Goal: Complete application form: Complete application form

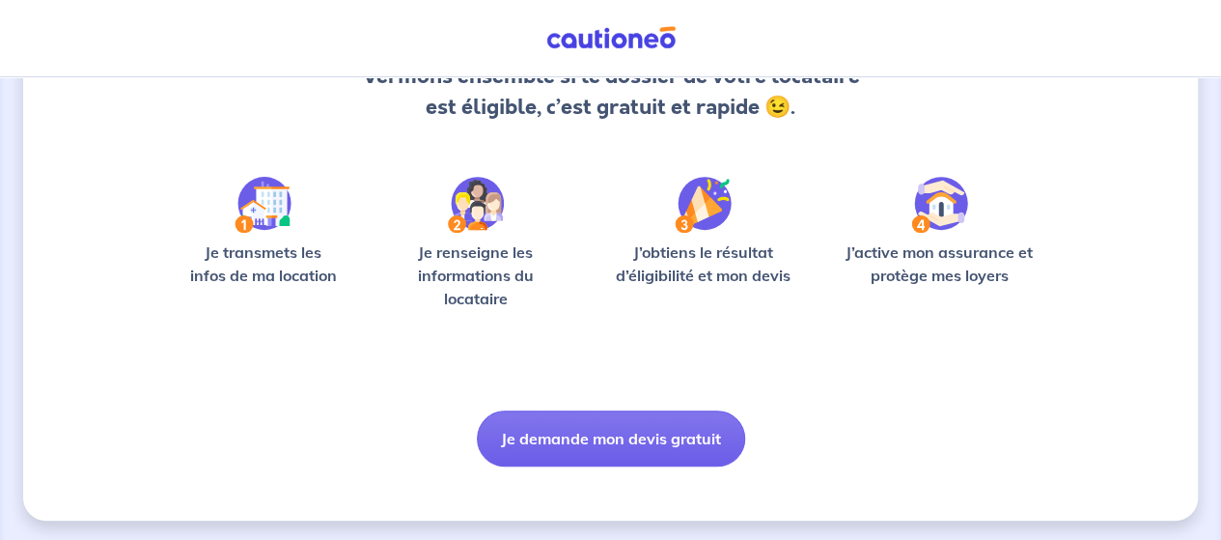
scroll to position [236, 0]
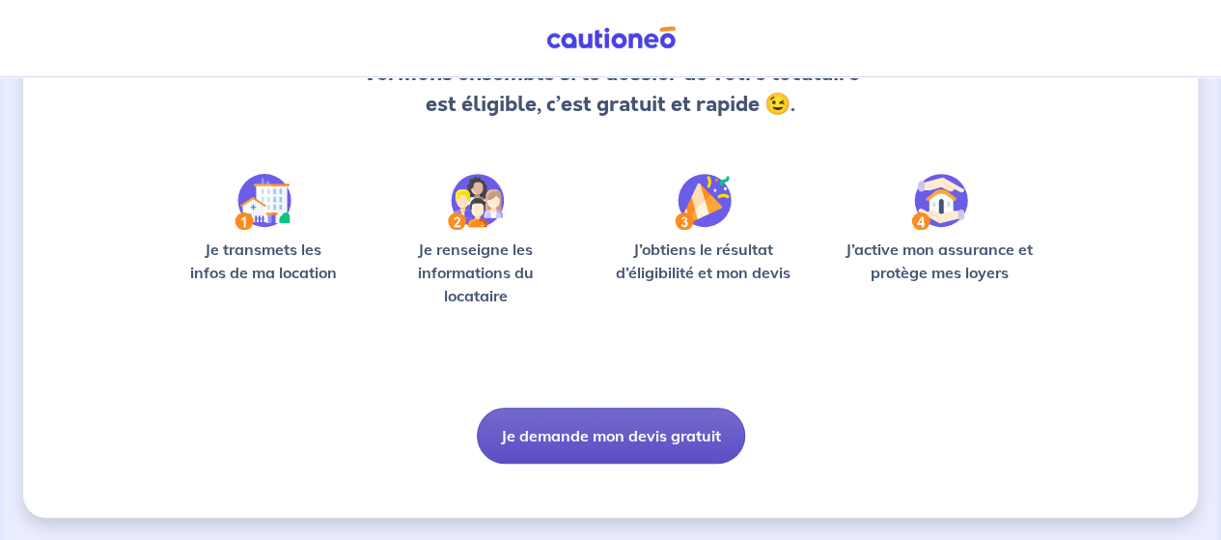
click at [620, 429] on button "Je demande mon devis gratuit" at bounding box center [611, 435] width 268 height 56
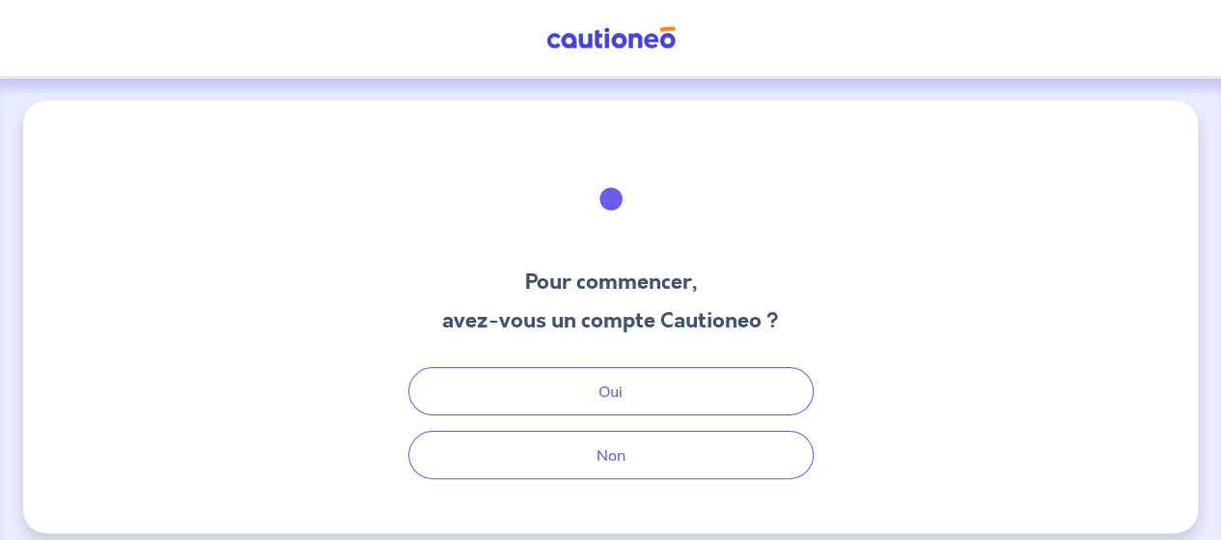
scroll to position [14, 0]
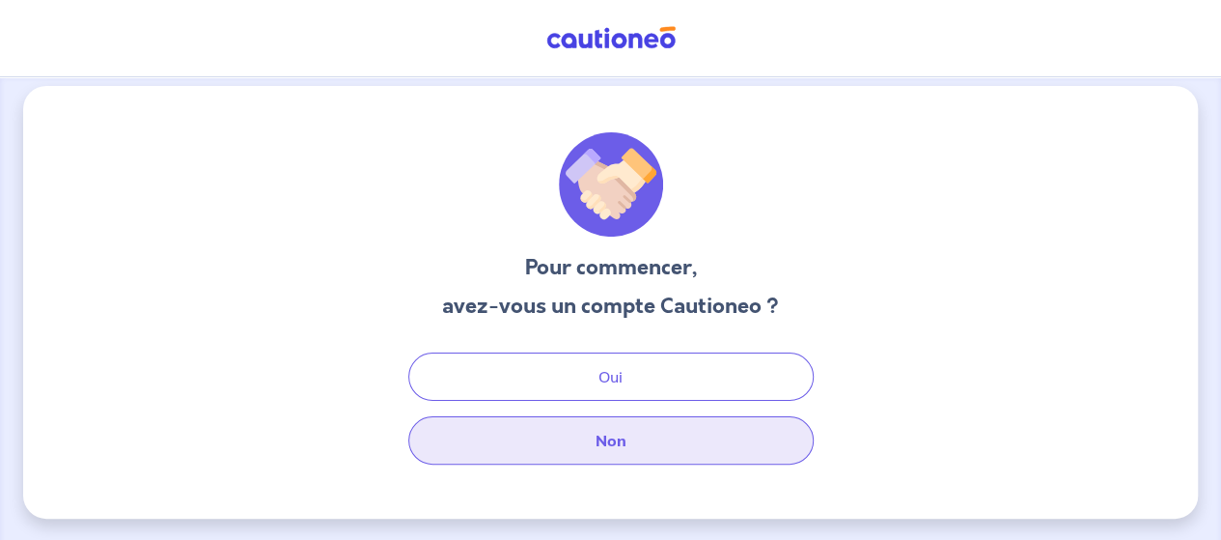
click at [614, 448] on button "Non" at bounding box center [610, 440] width 405 height 48
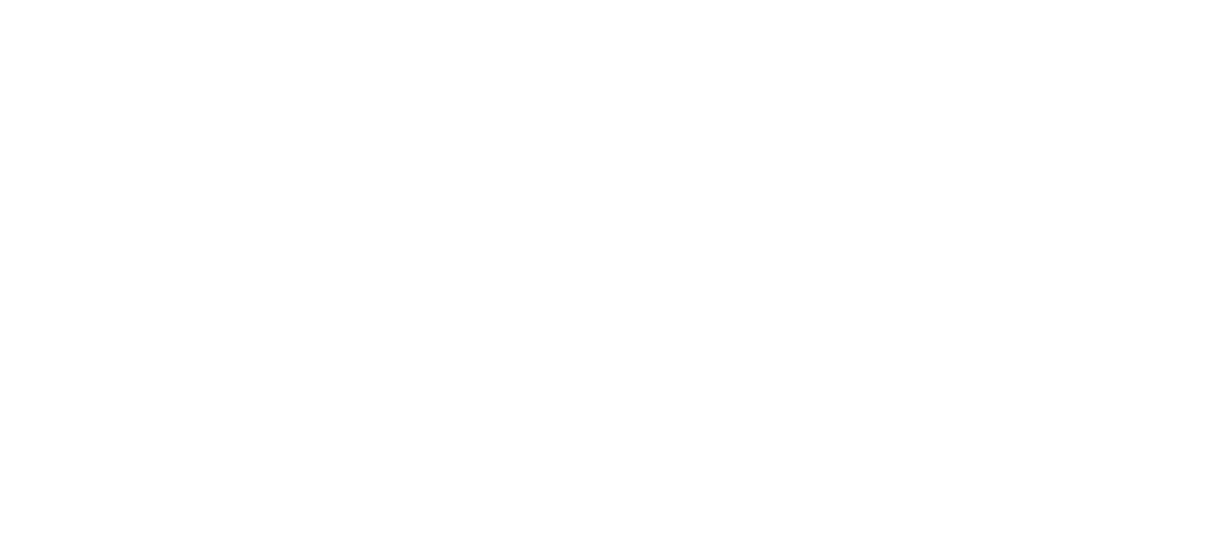
select select "FR"
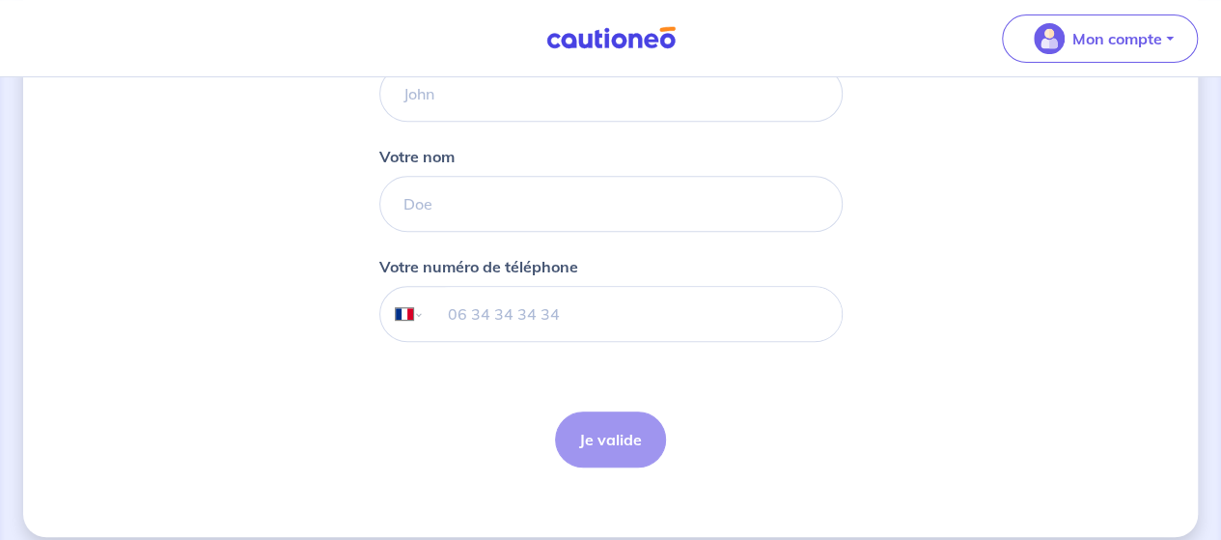
scroll to position [353, 0]
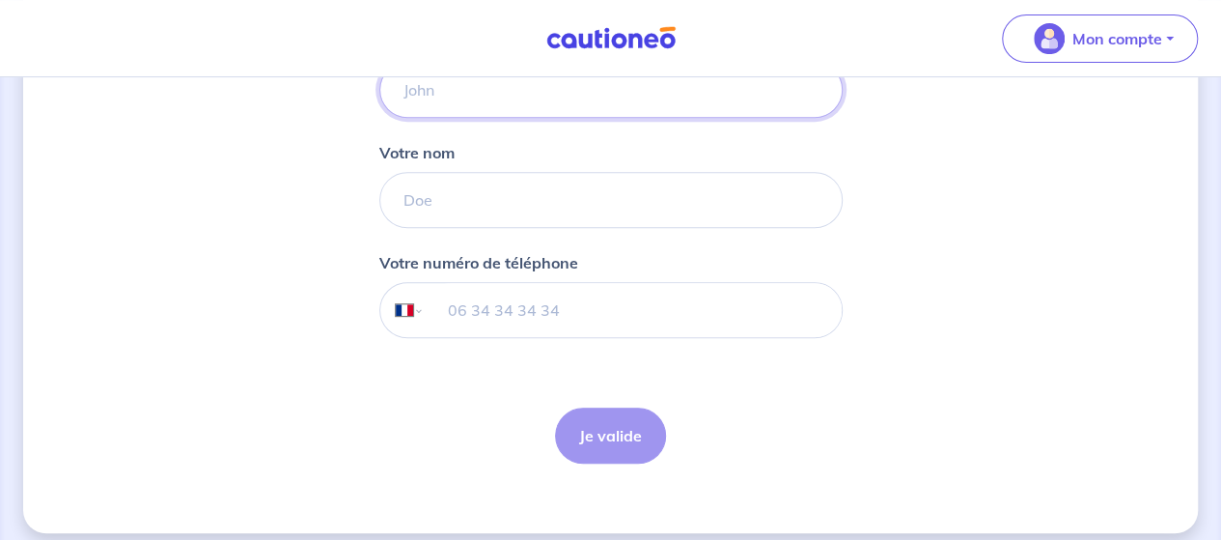
click at [510, 97] on input "Votre prénom" at bounding box center [610, 90] width 463 height 56
type input "[PERSON_NAME]"
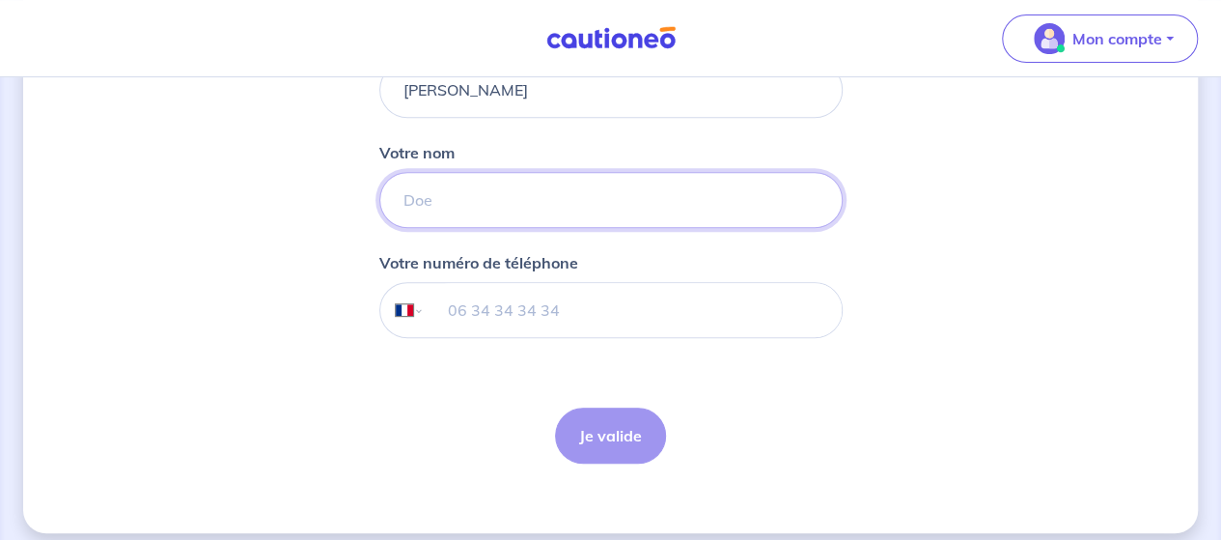
type input "HOUACINE"
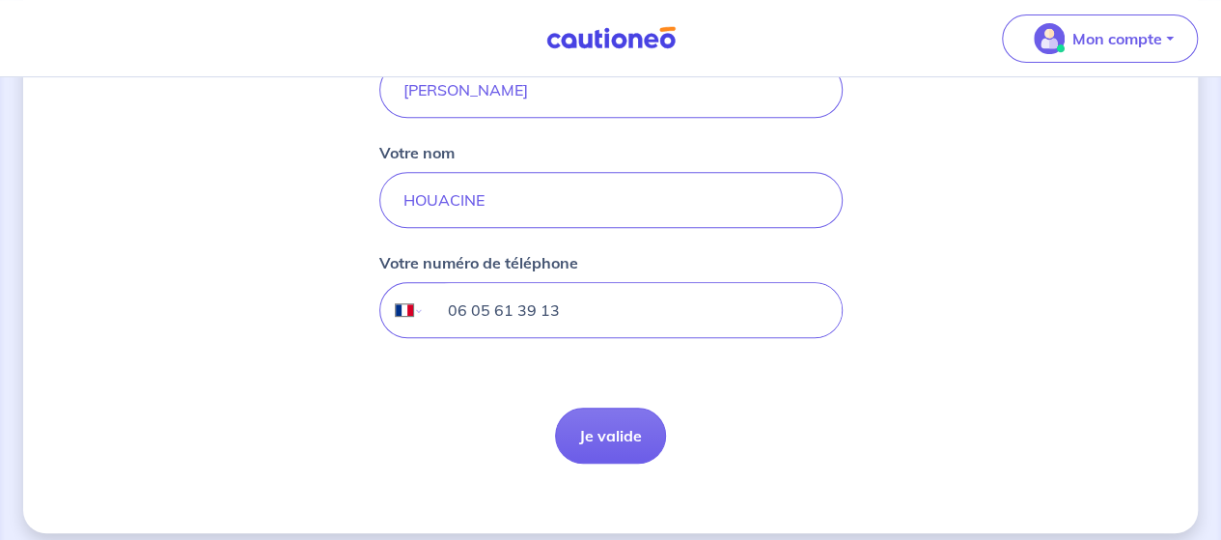
click at [545, 310] on input "06 05 61 39 13" at bounding box center [632, 310] width 417 height 54
type input "07 58 88 77 39"
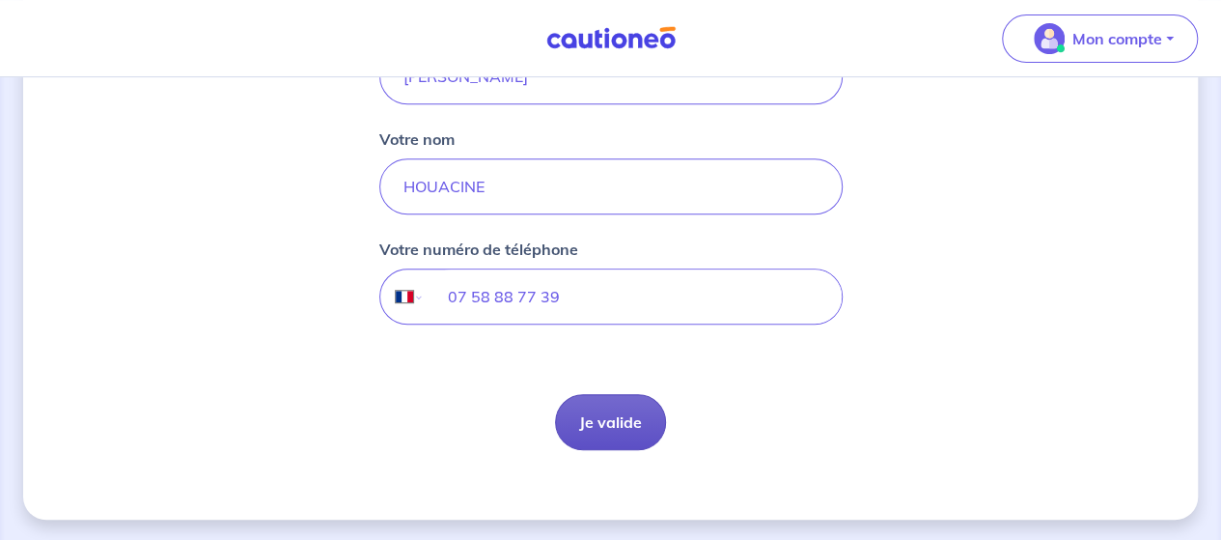
click at [607, 417] on button "Je valide" at bounding box center [610, 422] width 111 height 56
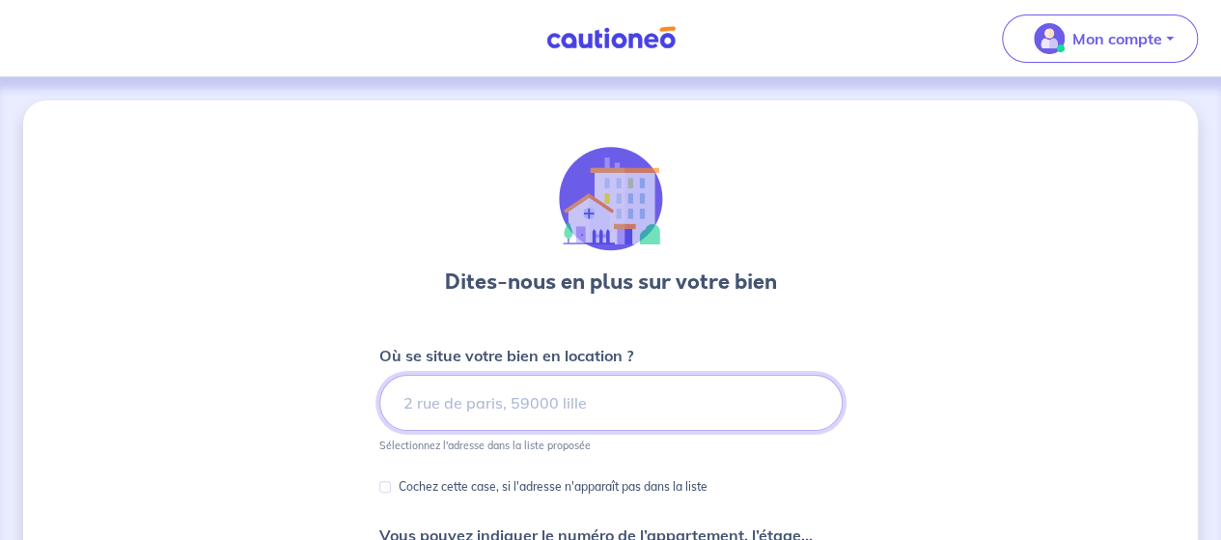
click at [604, 410] on input at bounding box center [610, 402] width 463 height 56
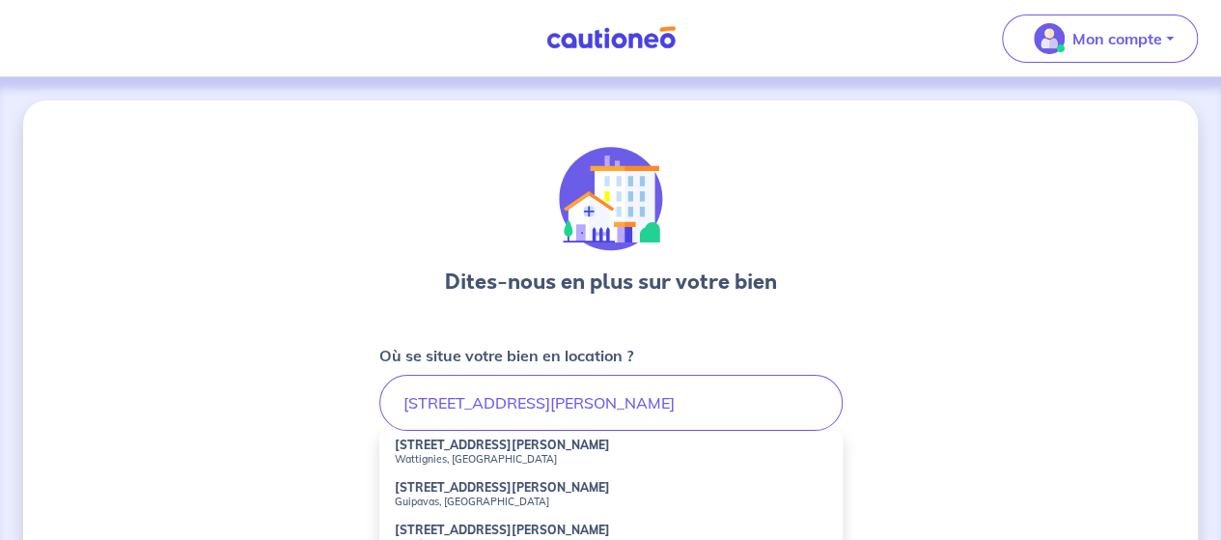
click at [564, 450] on li "[STREET_ADDRESS][PERSON_NAME]" at bounding box center [610, 451] width 463 height 42
type input "[STREET_ADDRESS][PERSON_NAME]"
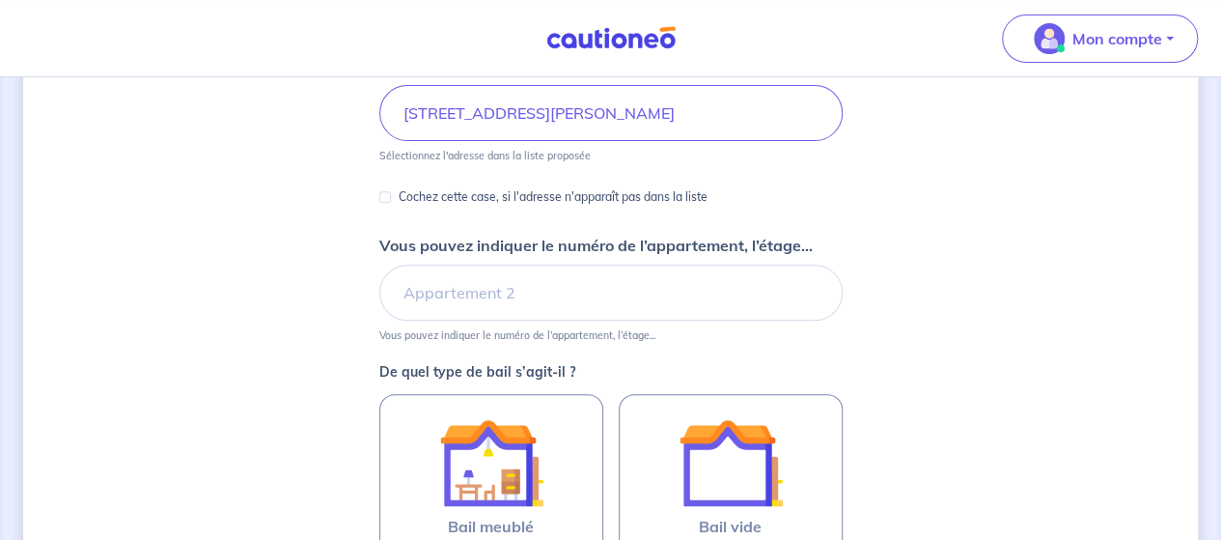
scroll to position [305, 0]
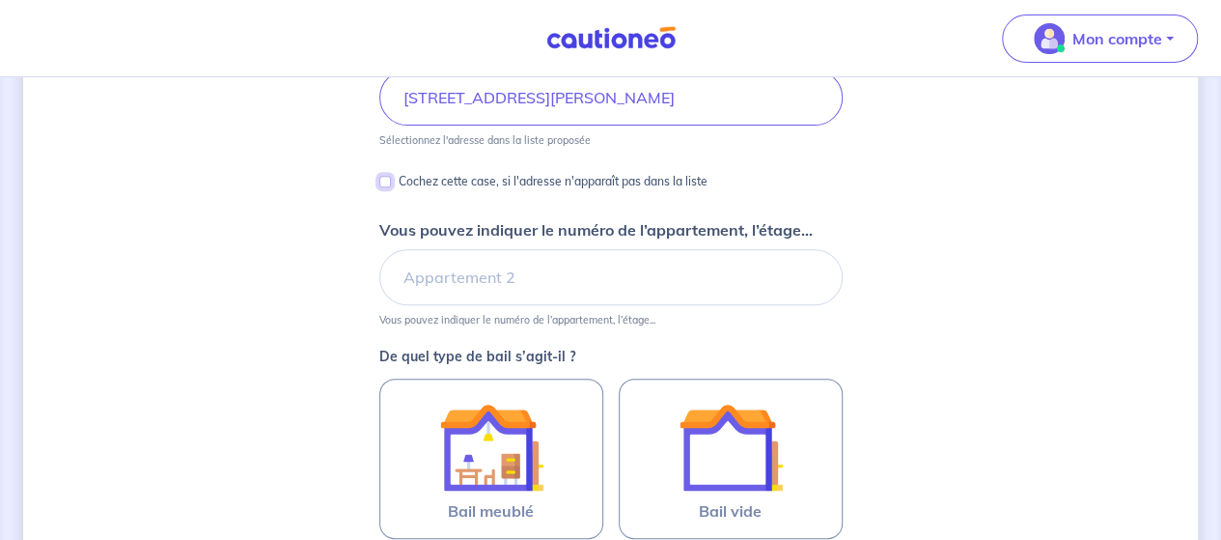
click at [386, 181] on input "Cochez cette case, si l'adresse n'apparaît pas dans la liste" at bounding box center [385, 182] width 12 height 12
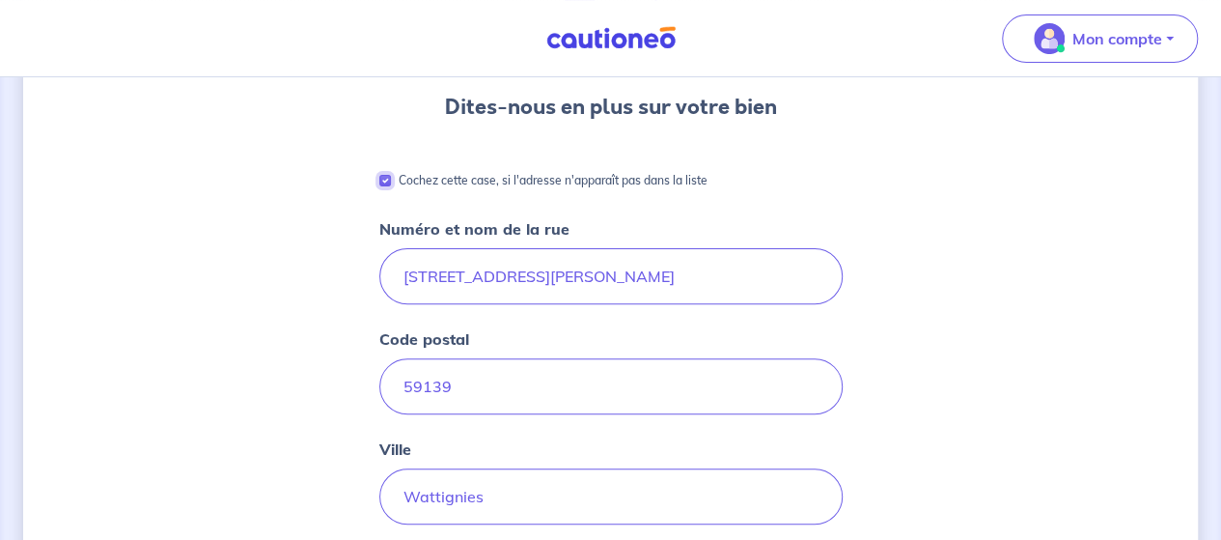
click at [386, 181] on input "Cochez cette case, si l'adresse n'apparaît pas dans la liste" at bounding box center [385, 181] width 12 height 12
checkbox input "false"
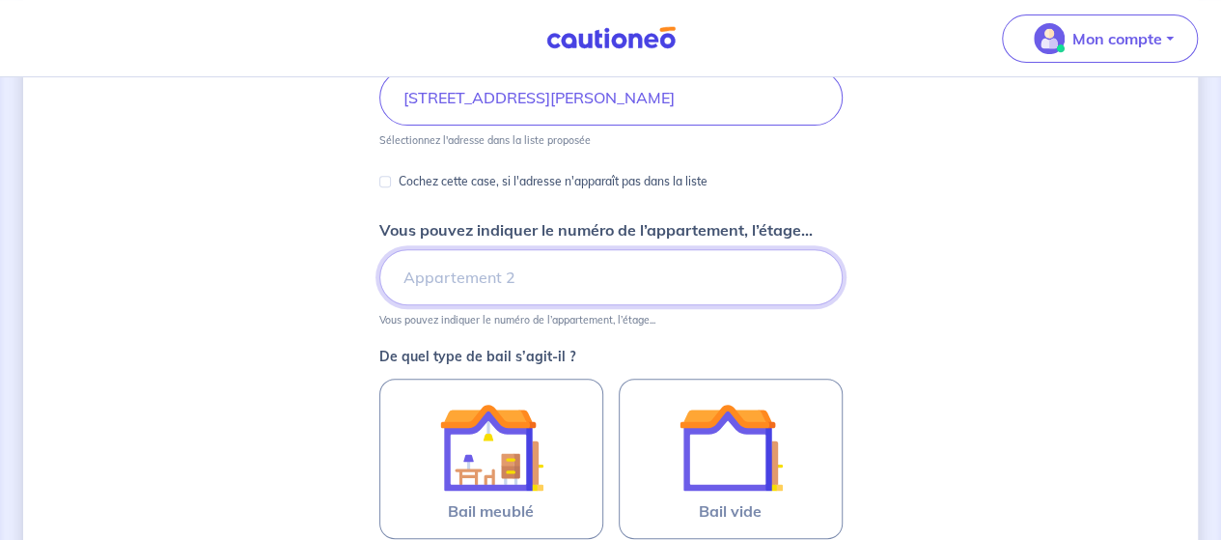
click at [457, 254] on input "Vous pouvez indiquer le numéro de l’appartement, l’étage..." at bounding box center [610, 277] width 463 height 56
type input "54"
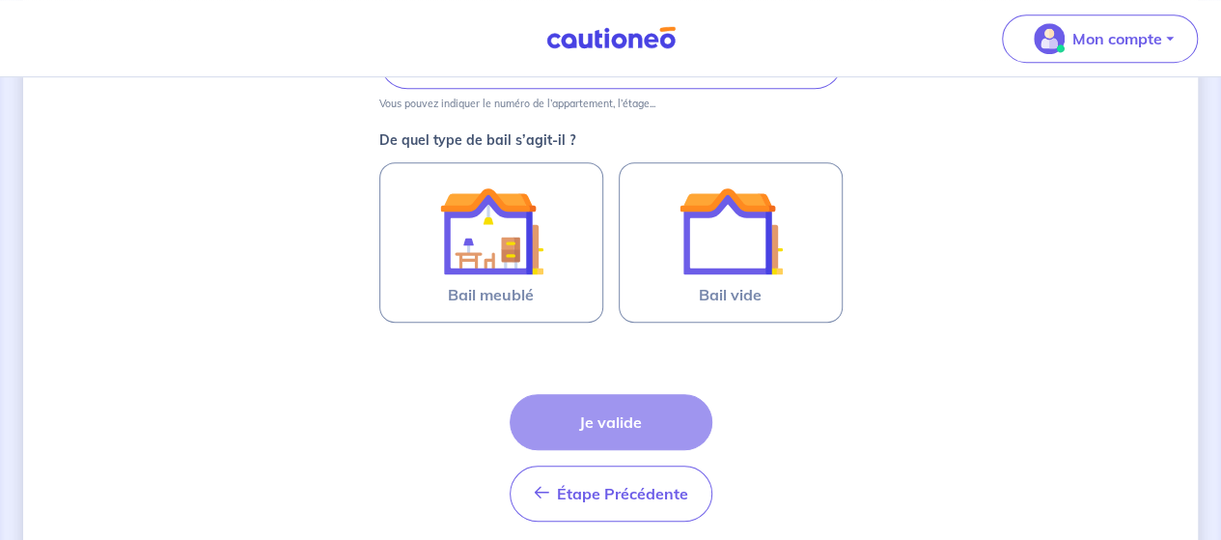
scroll to position [531, 0]
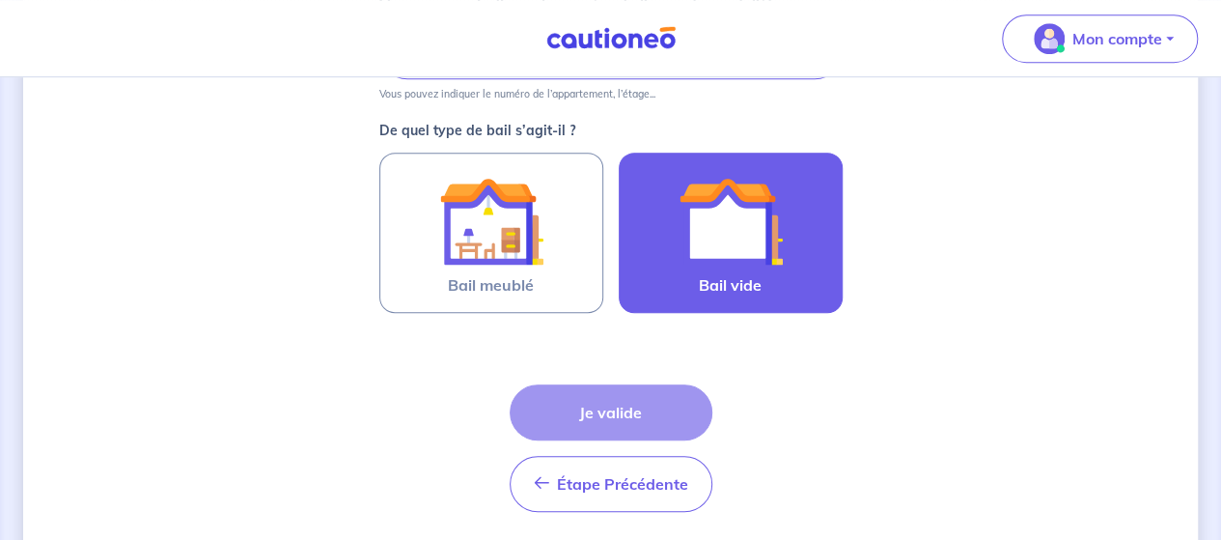
click at [699, 275] on span "Bail vide" at bounding box center [730, 284] width 63 height 23
click at [0, 0] on input "Bail vide" at bounding box center [0, 0] width 0 height 0
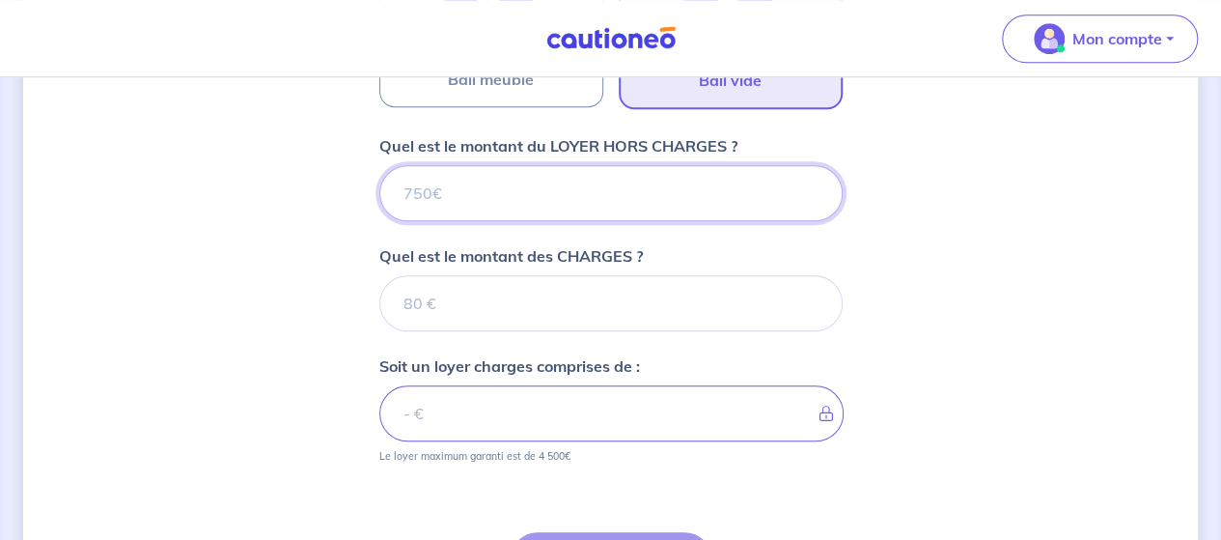
scroll to position [707, 0]
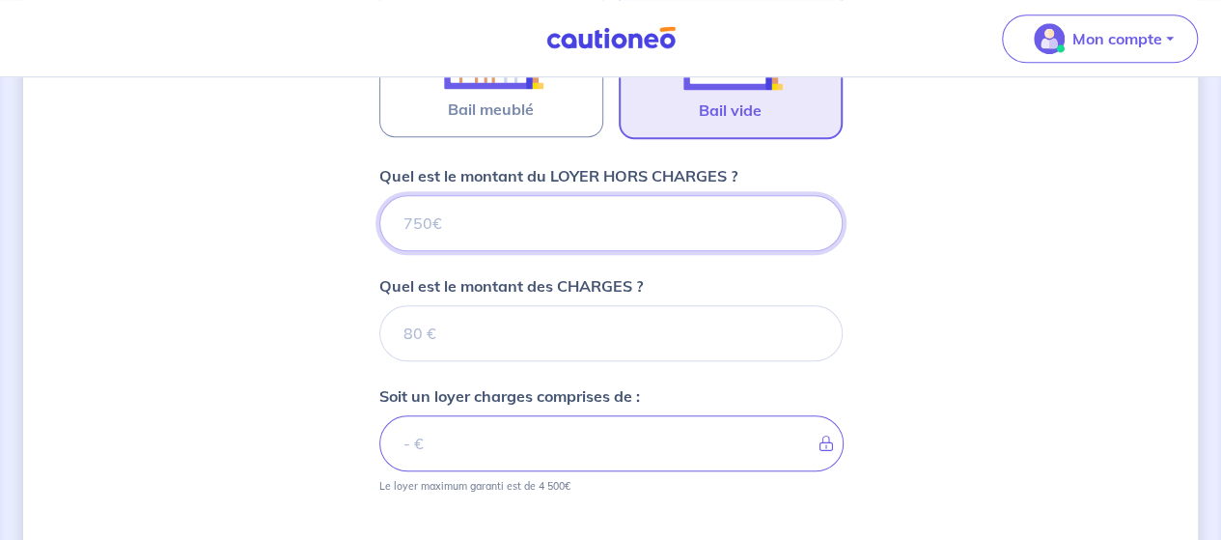
type input "8"
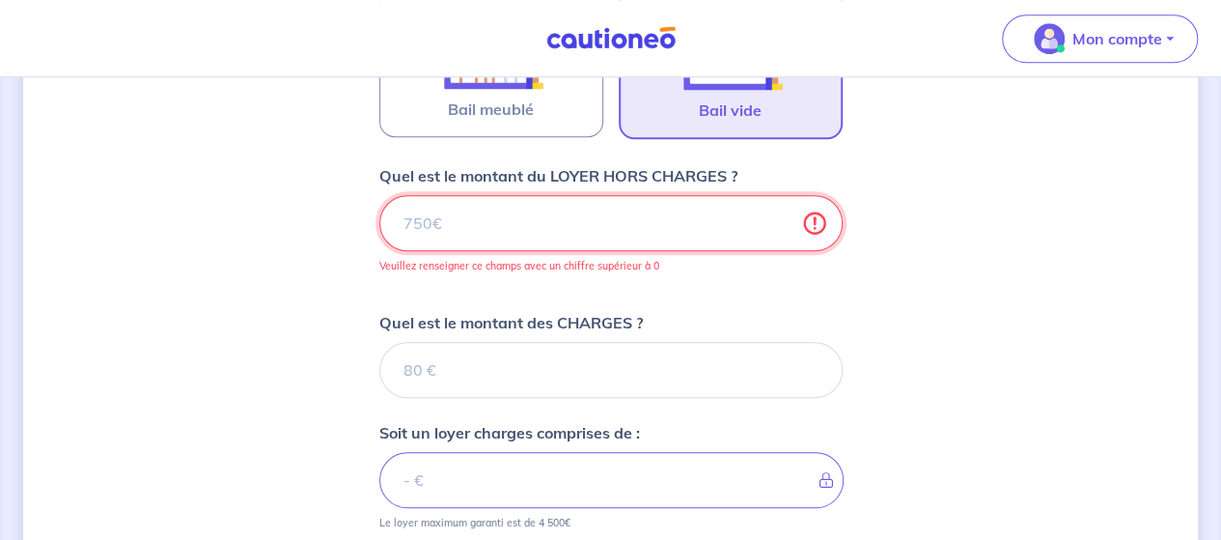
type input "7"
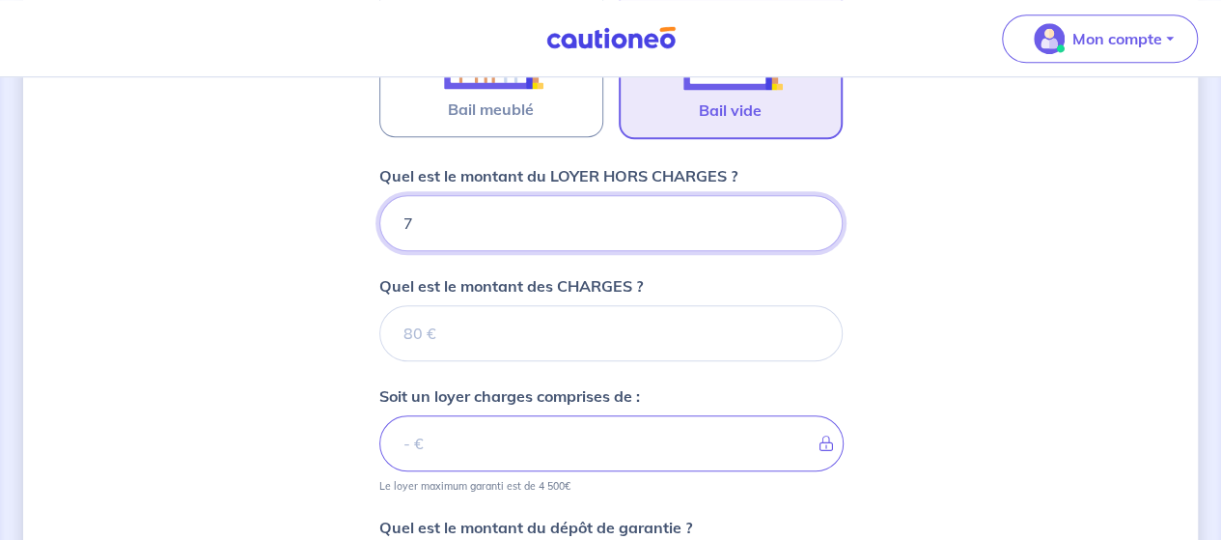
type input "72"
type input "720"
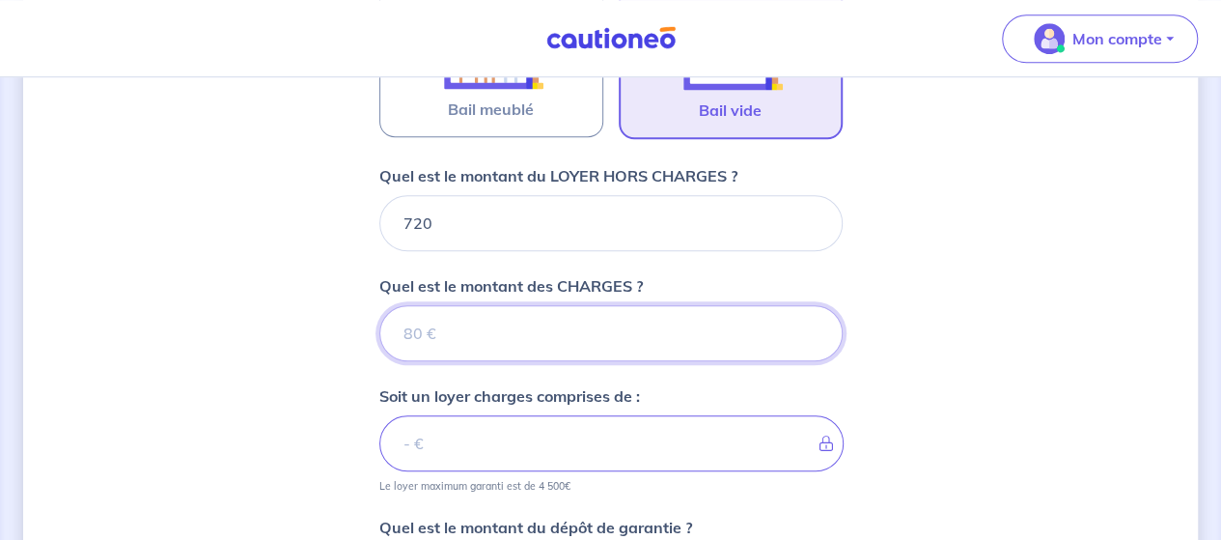
click at [579, 312] on input "Quel est le montant des CHARGES ?" at bounding box center [610, 333] width 463 height 56
type input "2"
type input "722"
type input "720"
type input "100"
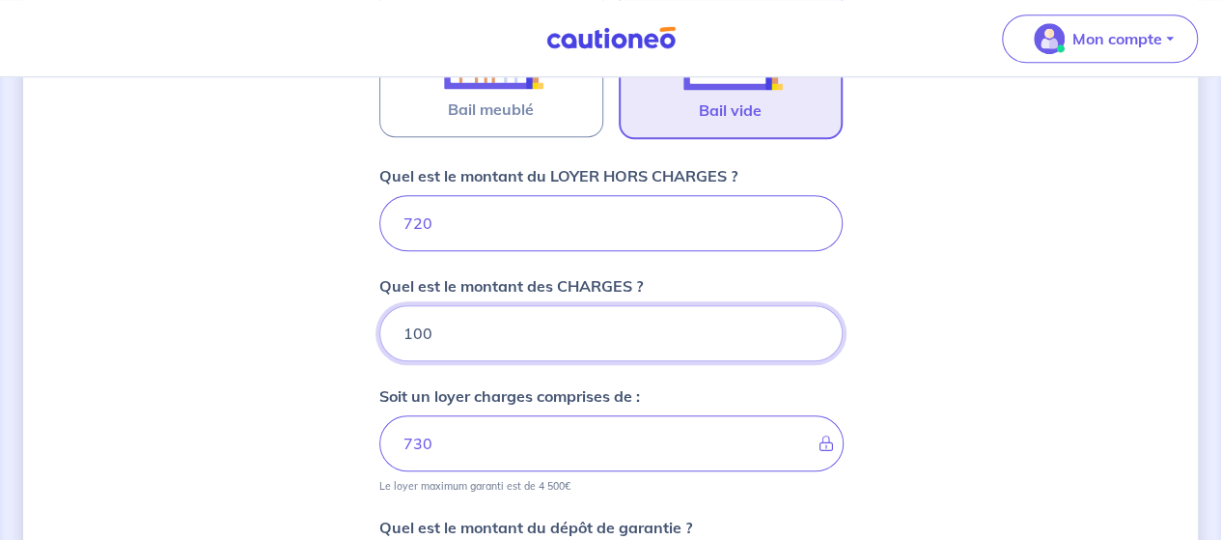
type input "820"
type input "10"
type input "730"
type input "1"
type input "721"
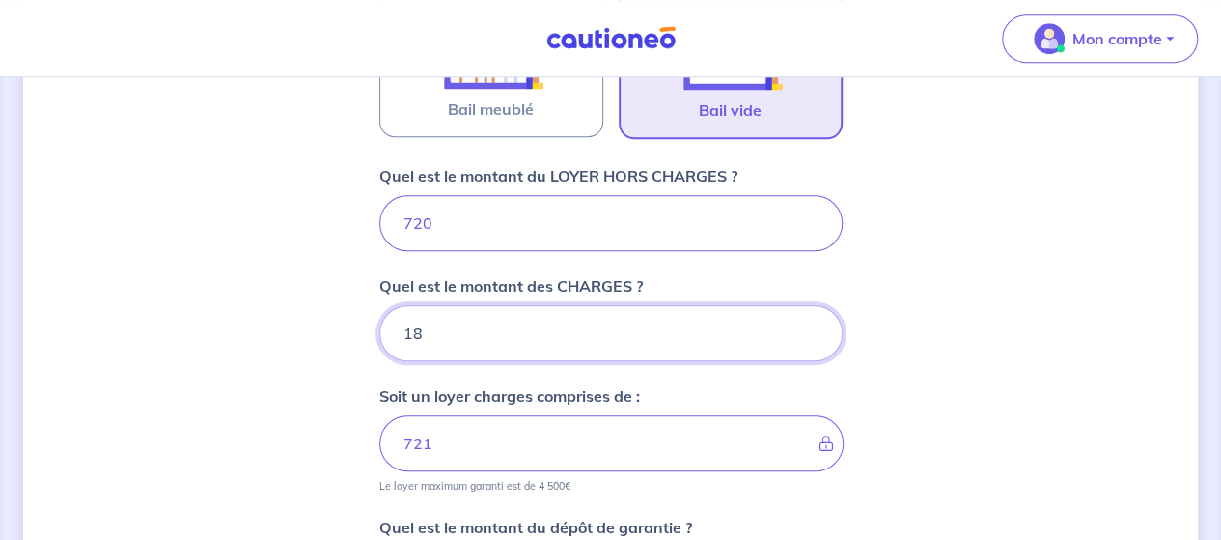
type input "180"
type input "900"
type input "1"
type input "720"
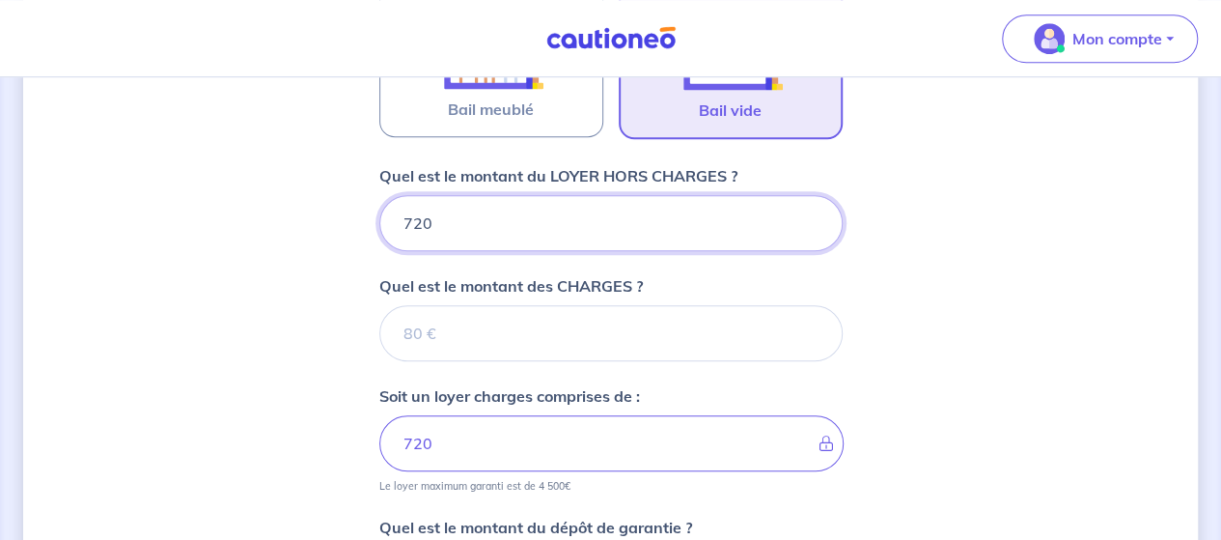
click at [500, 227] on input "720" at bounding box center [610, 223] width 463 height 56
type input "69"
type input "6"
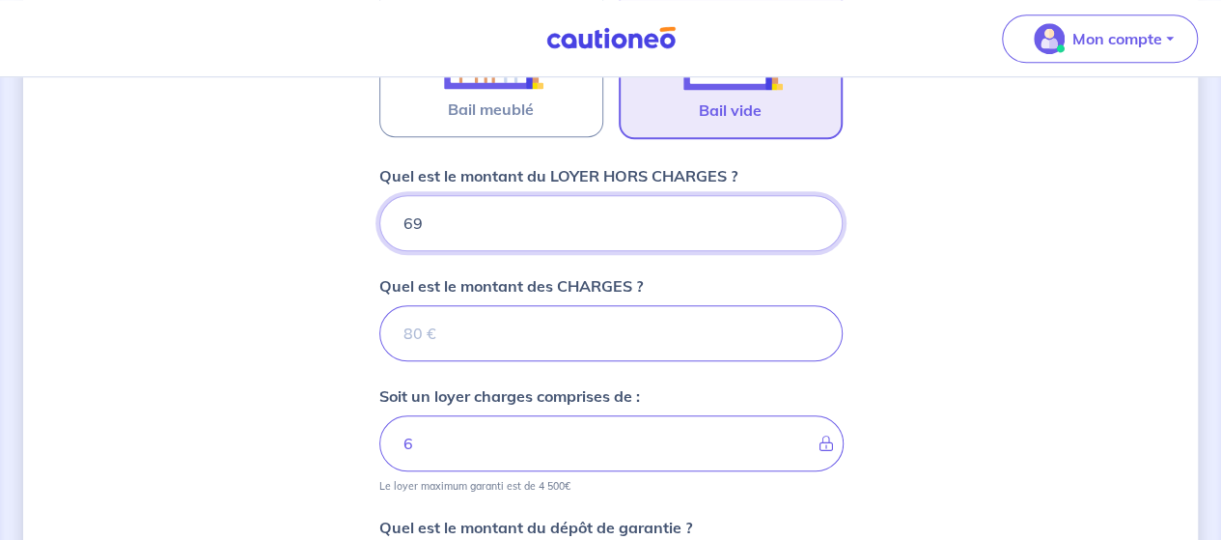
type input "6"
type input "68"
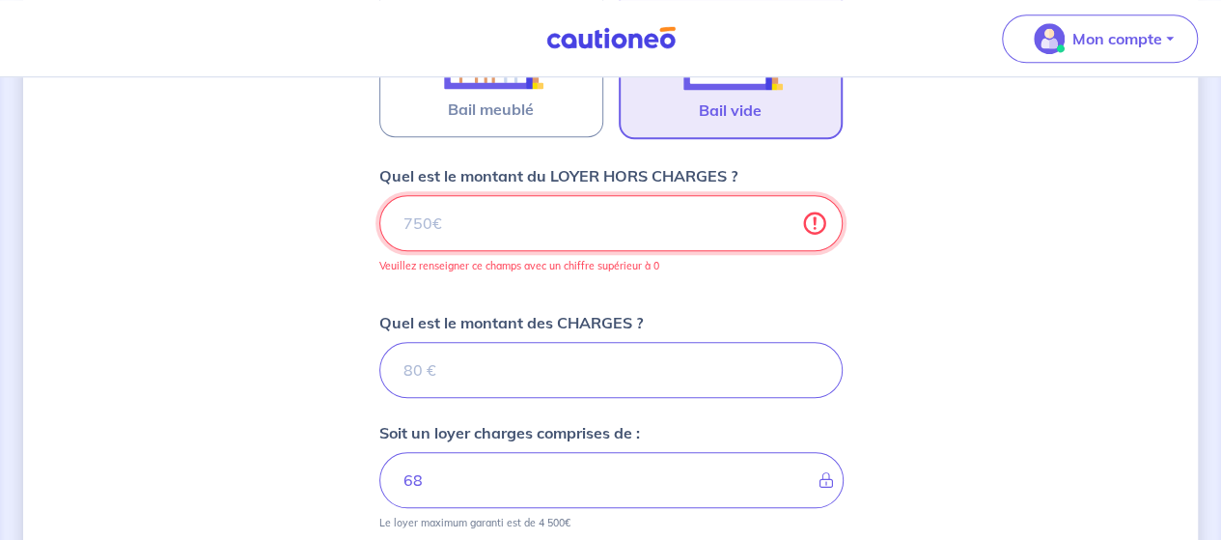
type input "4"
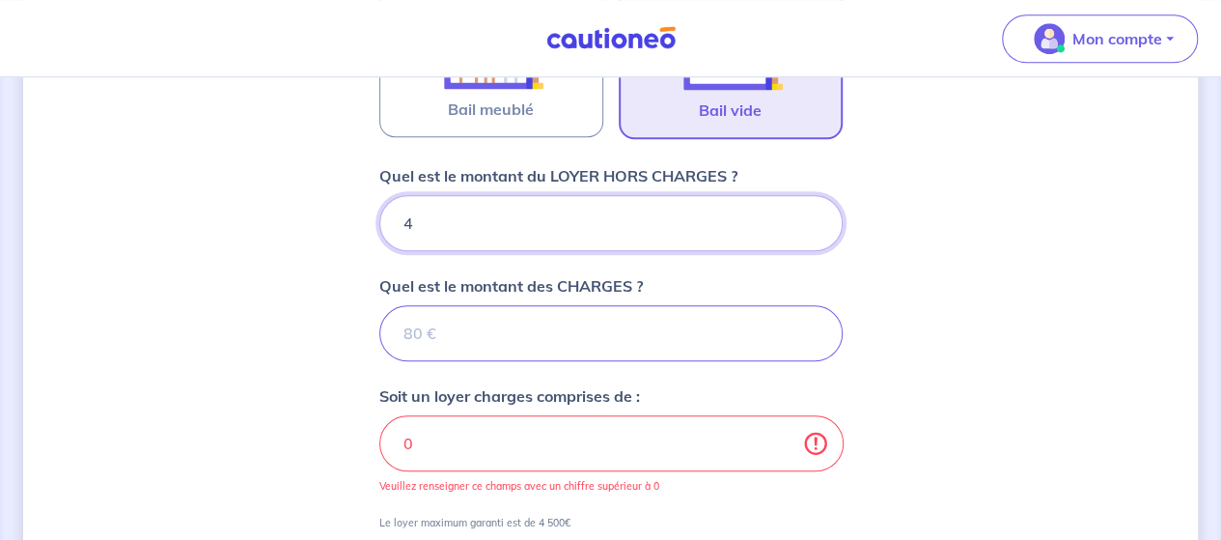
type input "4"
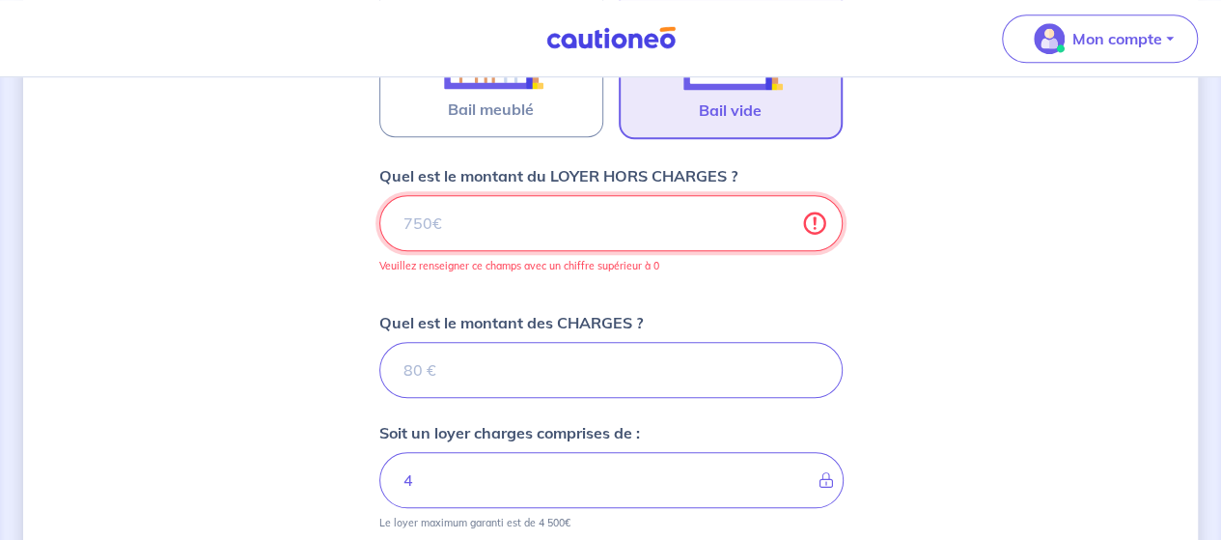
type input "5"
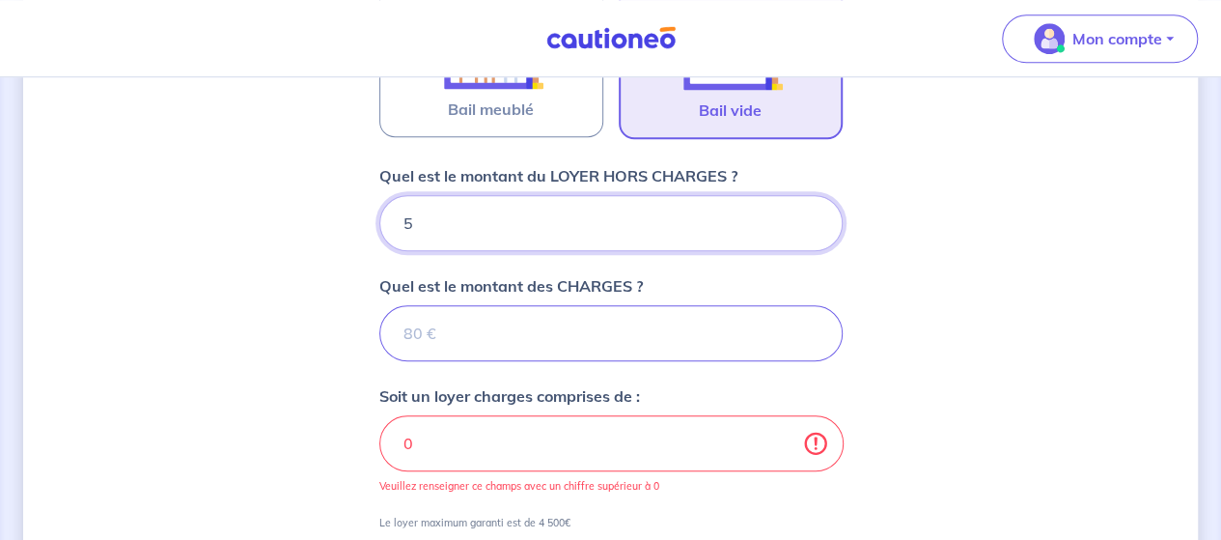
type input "5"
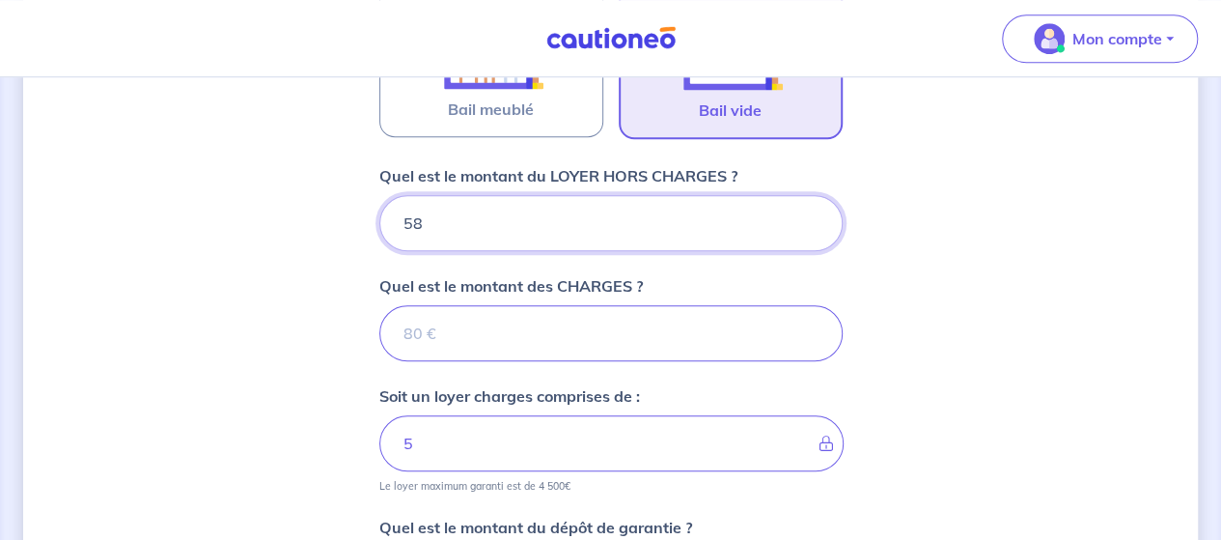
type input "580"
click at [484, 338] on input "Quel est le montant des CHARGES ?" at bounding box center [610, 333] width 463 height 56
type input "80"
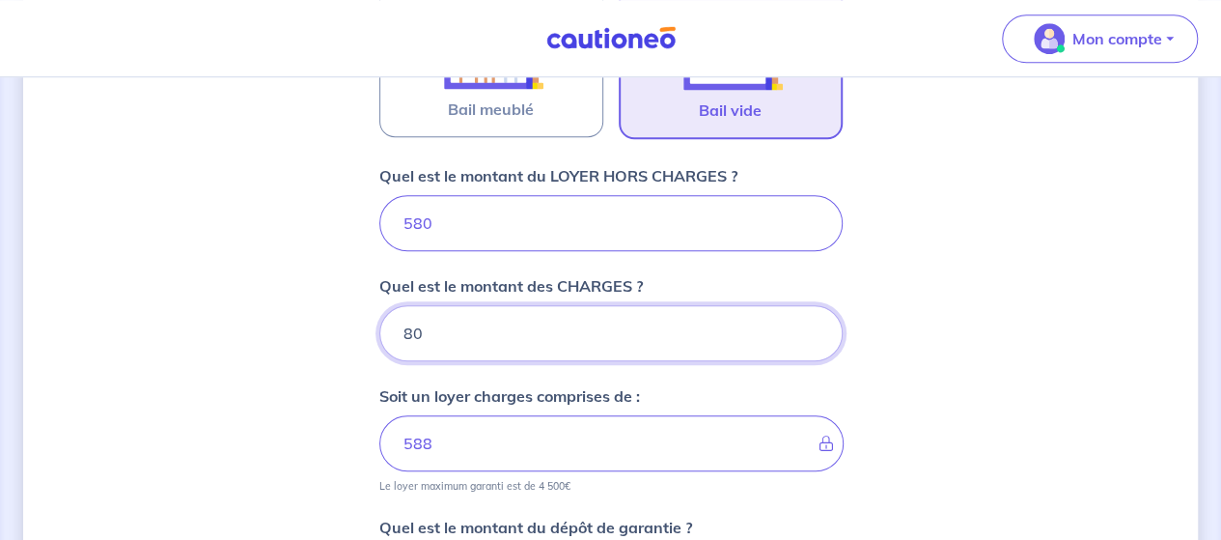
type input "660"
type input "8"
type input "580"
type input "120"
type input "700"
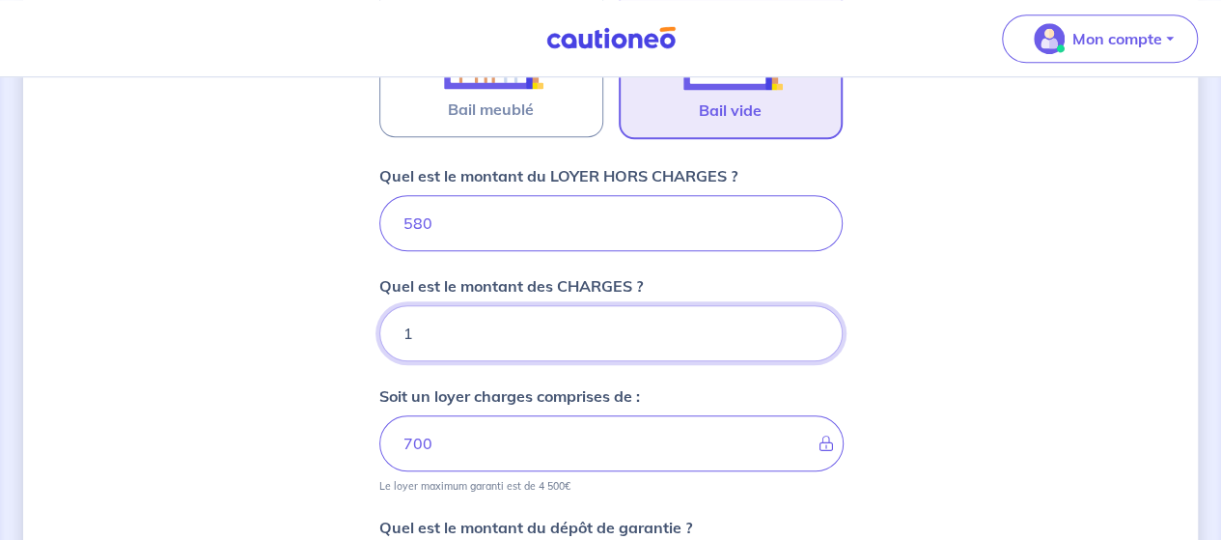
type input "14"
type input "592"
type input "140"
type input "720"
type input "140"
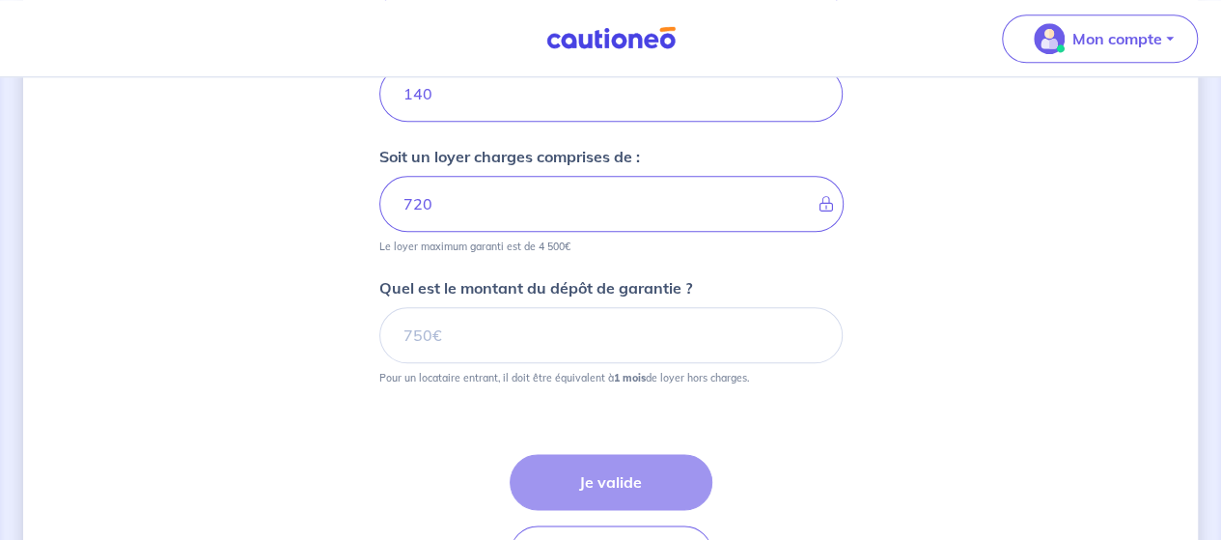
scroll to position [948, 0]
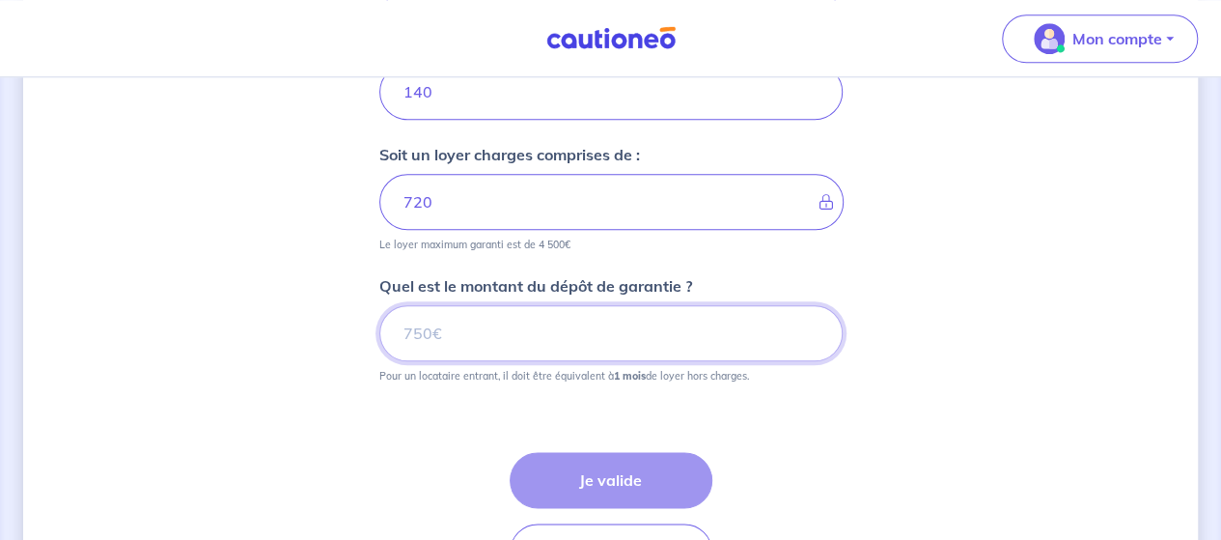
click at [536, 331] on input "Quel est le montant du dépôt de garantie ?" at bounding box center [610, 333] width 463 height 56
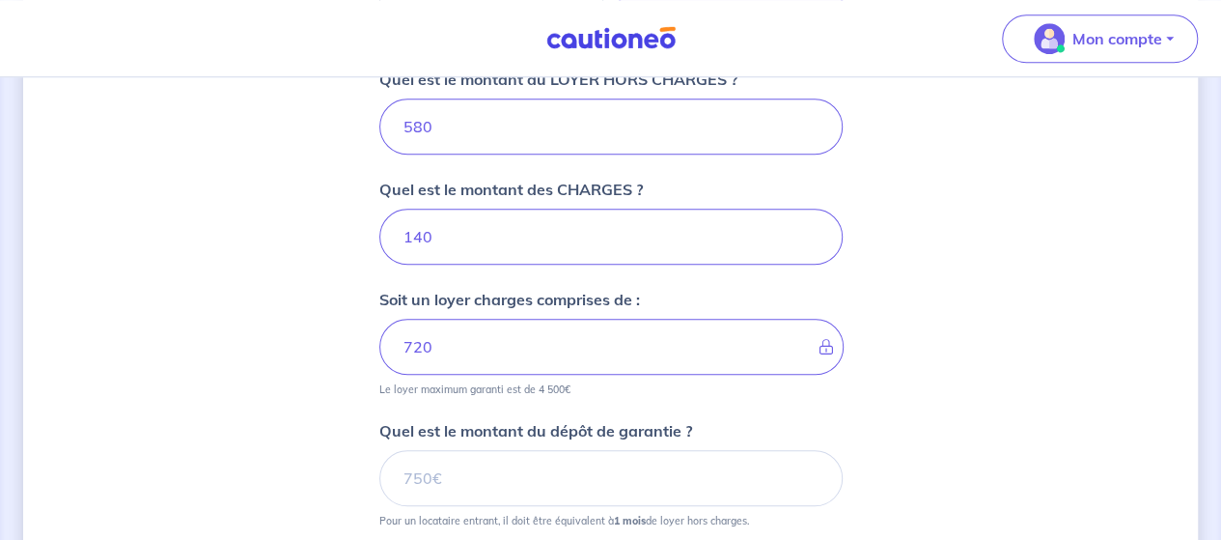
scroll to position [819, 0]
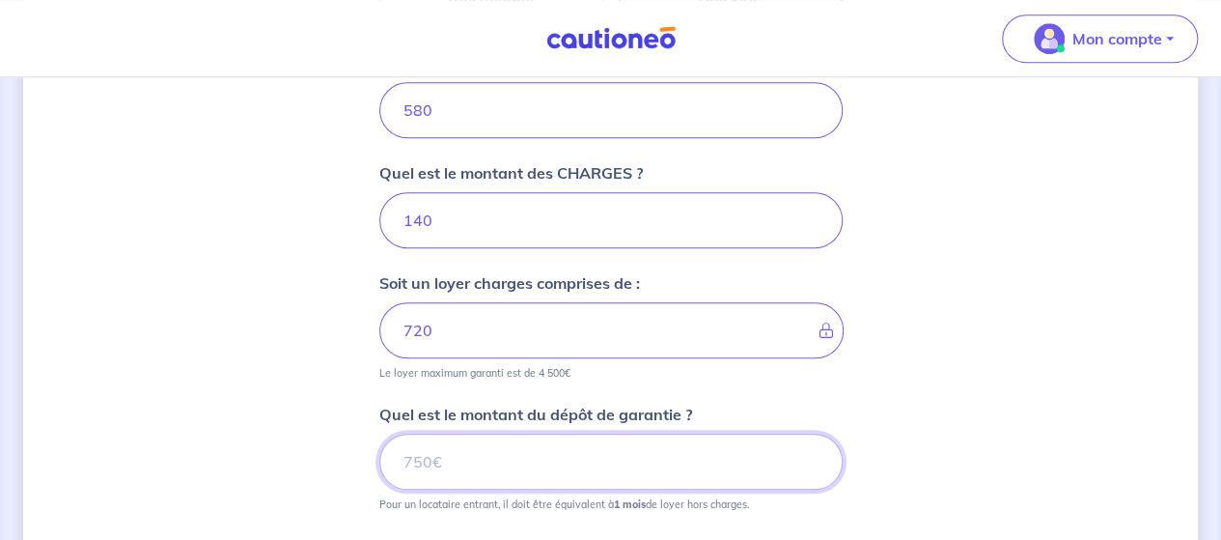
click at [483, 437] on input "Quel est le montant du dépôt de garantie ?" at bounding box center [610, 461] width 463 height 56
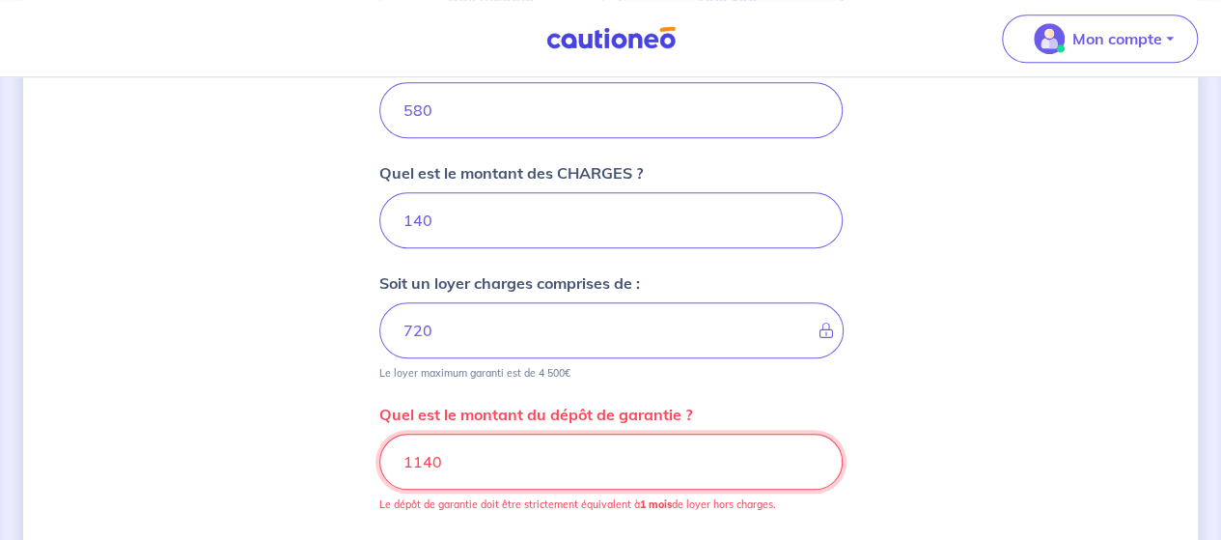
drag, startPoint x: 481, startPoint y: 437, endPoint x: 365, endPoint y: 457, distance: 117.6
click at [365, 457] on div "Dites-nous en plus sur votre bien Où se situe votre bien en location ? [STREET_…" at bounding box center [610, 29] width 1175 height 1496
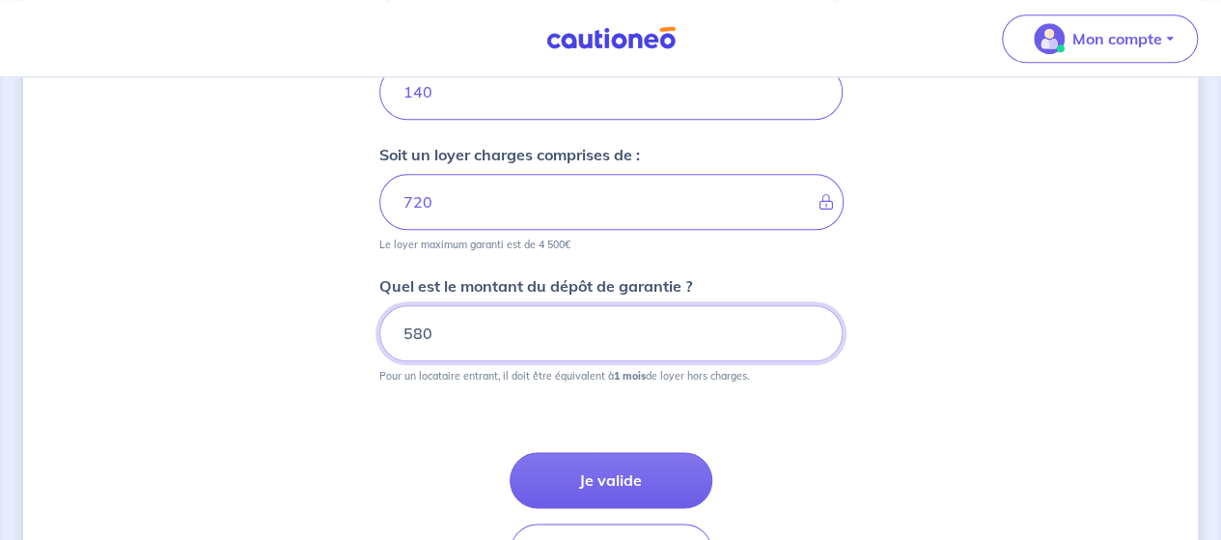
scroll to position [948, 0]
type input "580"
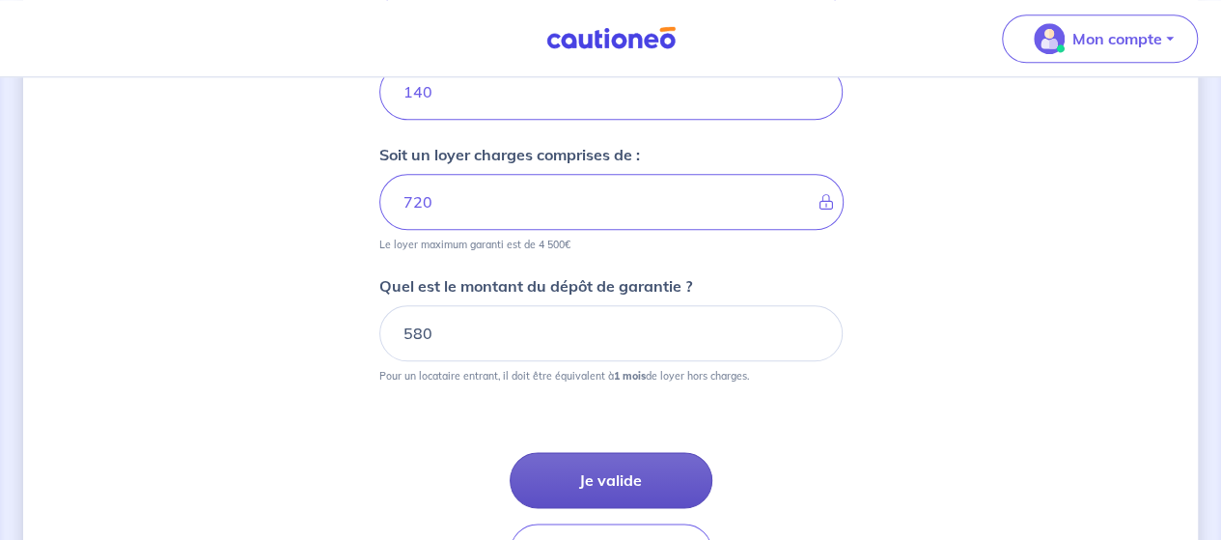
click at [646, 489] on button "Je valide" at bounding box center [611, 480] width 203 height 56
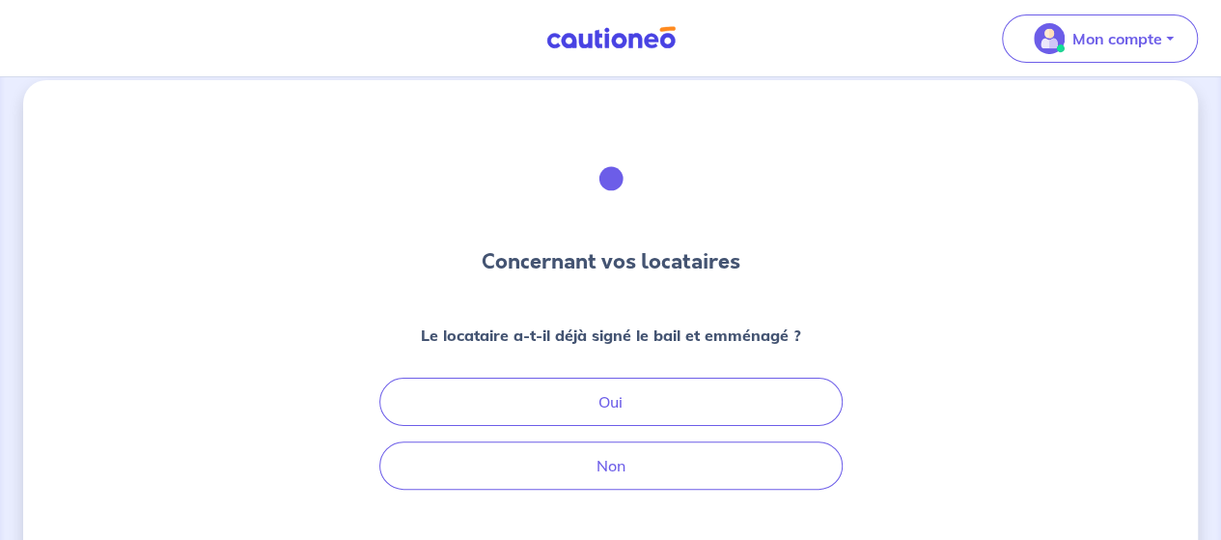
scroll to position [48, 0]
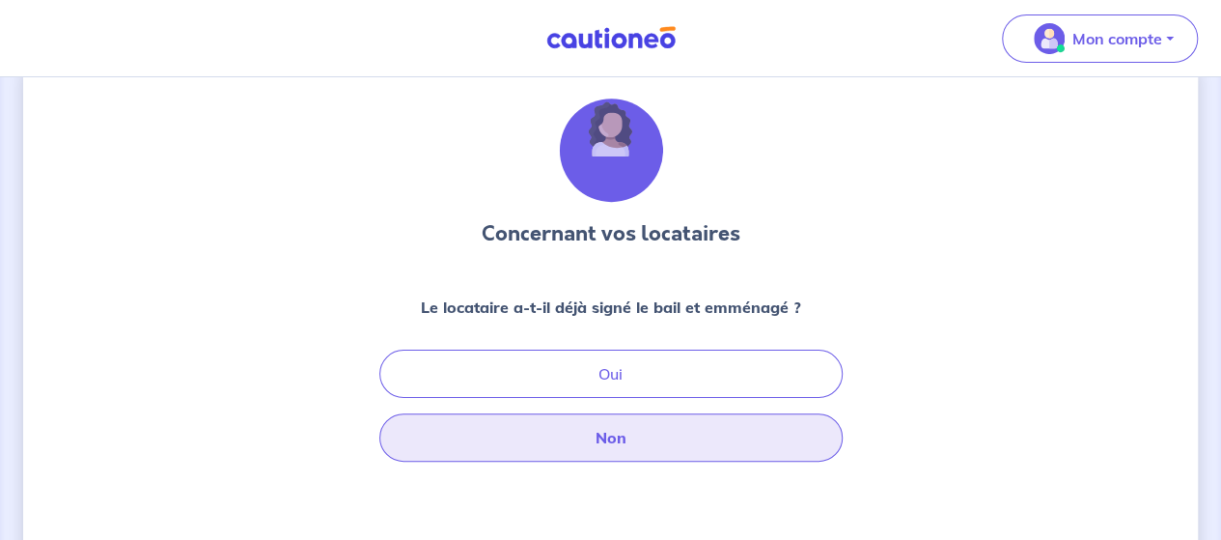
click at [638, 426] on button "Non" at bounding box center [610, 437] width 463 height 48
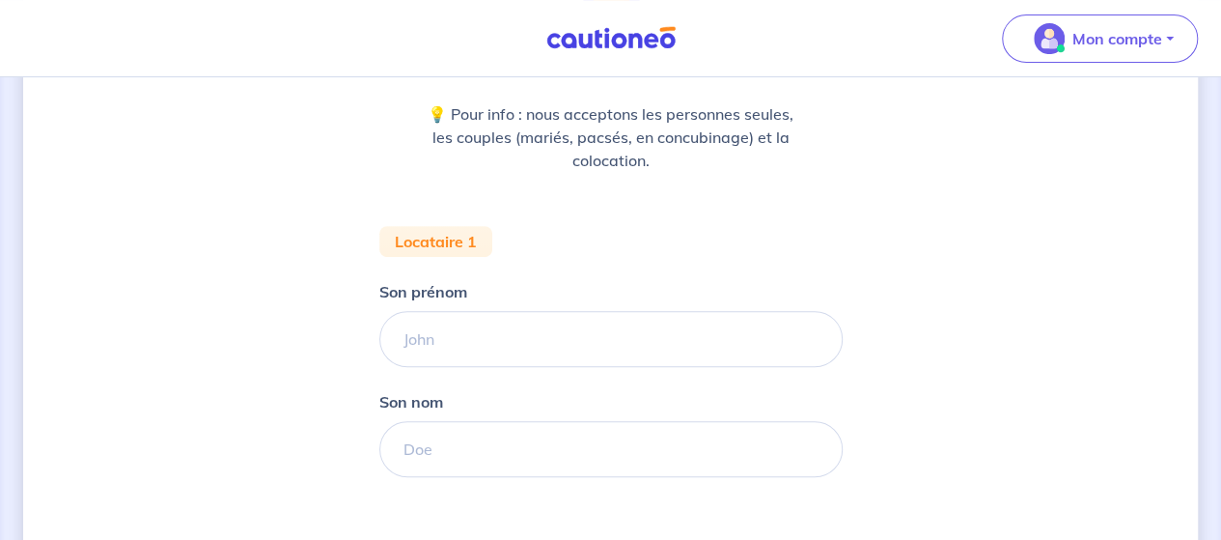
scroll to position [239, 0]
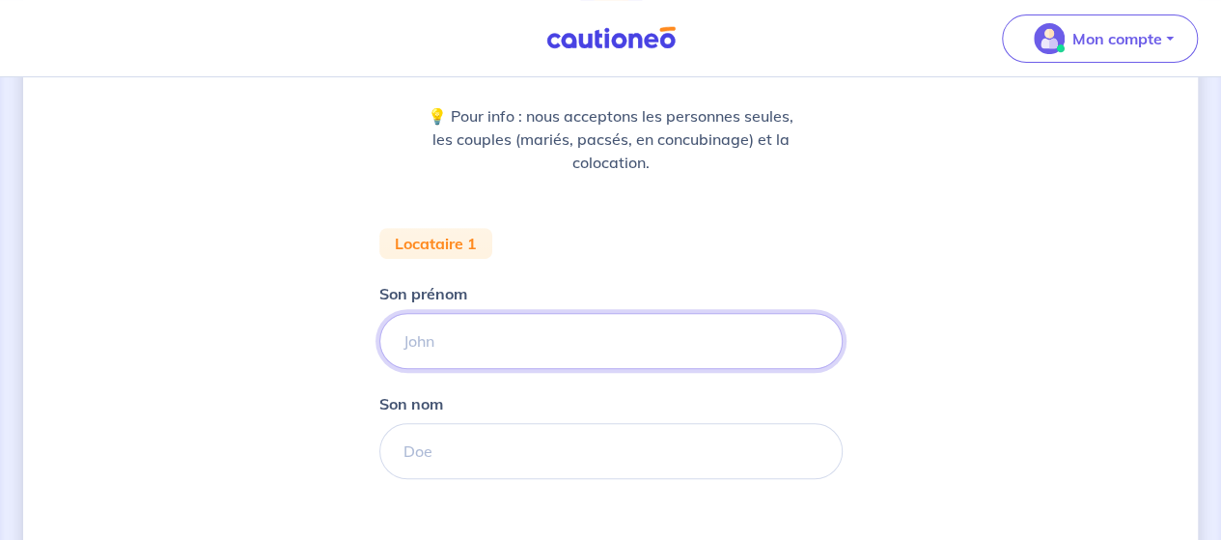
click at [582, 350] on input "Son prénom" at bounding box center [610, 341] width 463 height 56
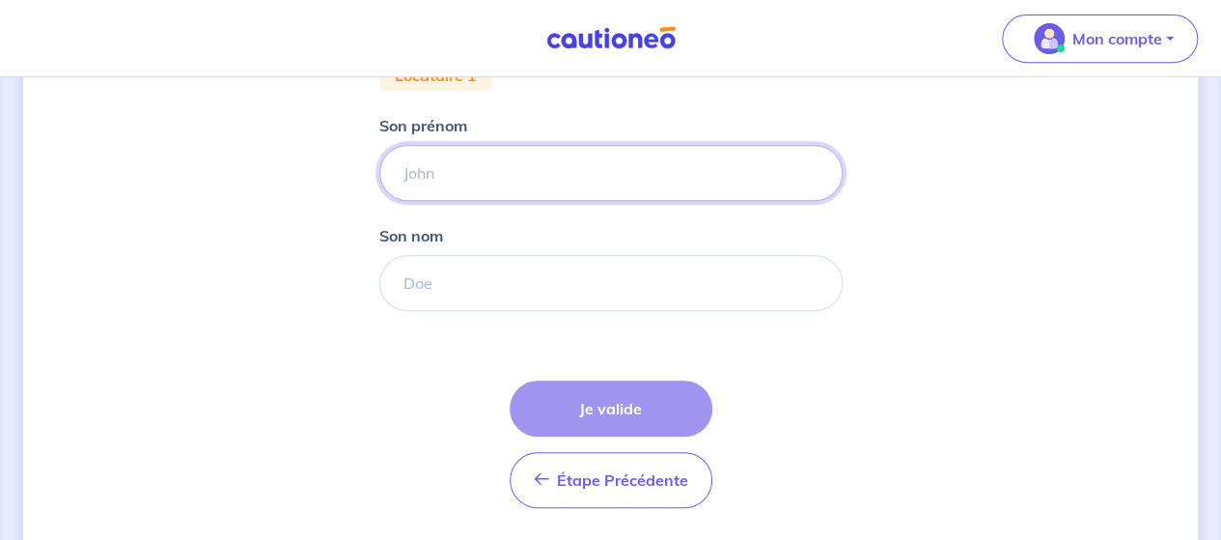
scroll to position [465, 0]
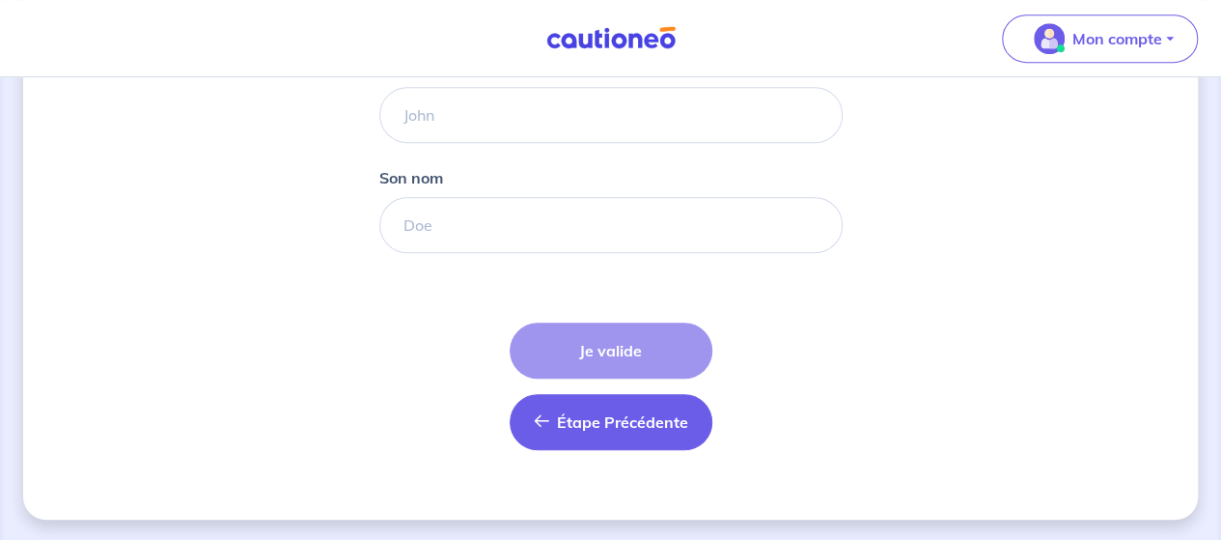
click at [594, 433] on button "Étape Précédente Précédent" at bounding box center [611, 422] width 203 height 56
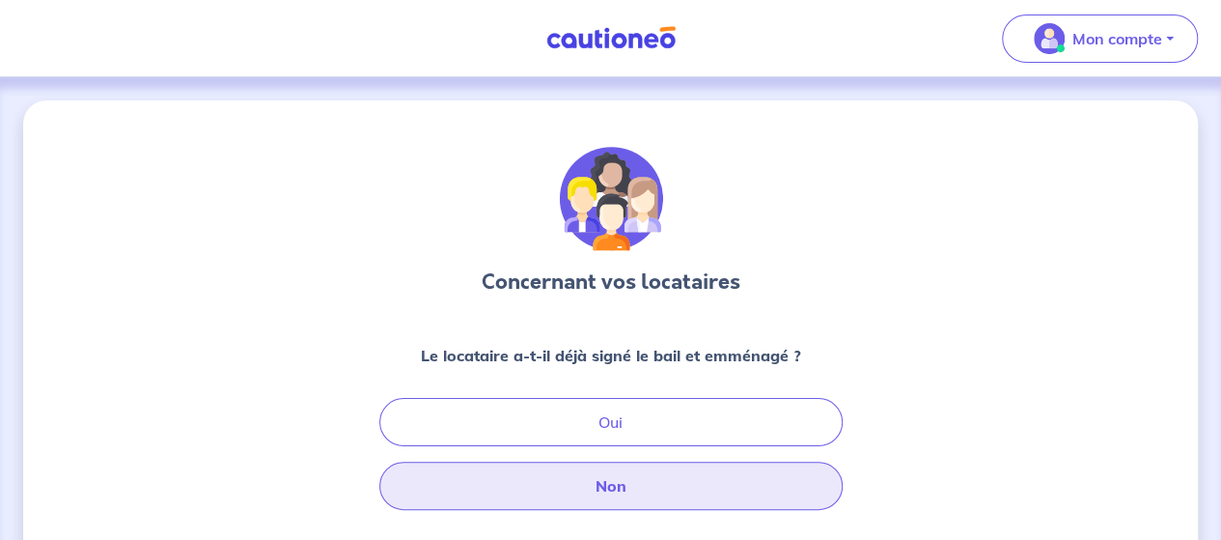
click at [626, 478] on button "Non" at bounding box center [610, 485] width 463 height 48
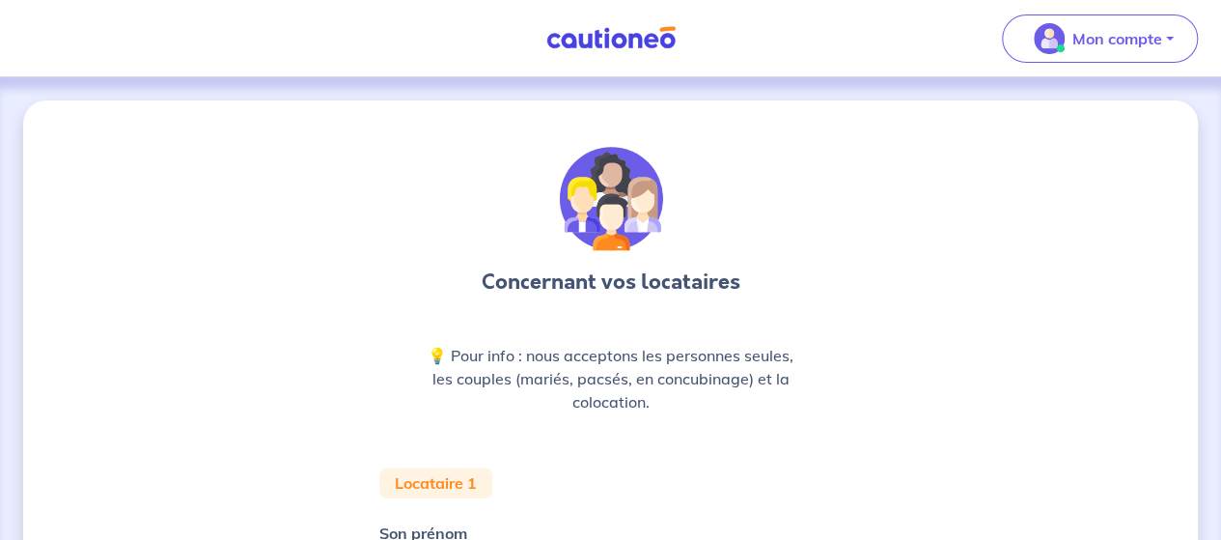
scroll to position [257, 0]
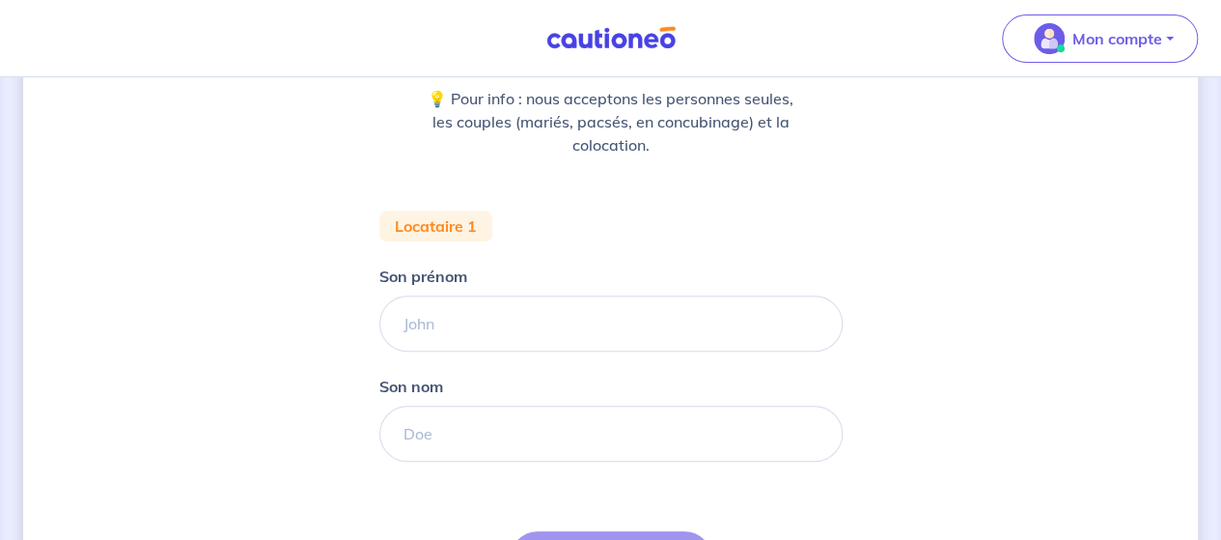
click at [569, 357] on form "Locataire 1 Son prénom [PERSON_NAME] nom Étape Précédente Précédent Je valide J…" at bounding box center [610, 441] width 463 height 463
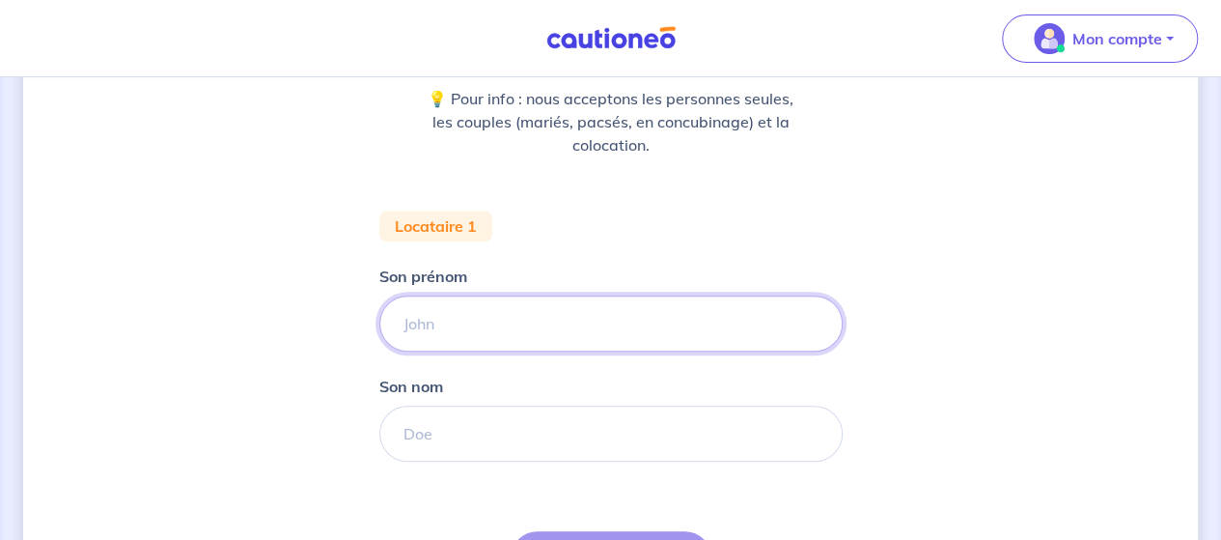
click at [566, 333] on input "Son prénom" at bounding box center [610, 323] width 463 height 56
type input "o"
type input "pas encore"
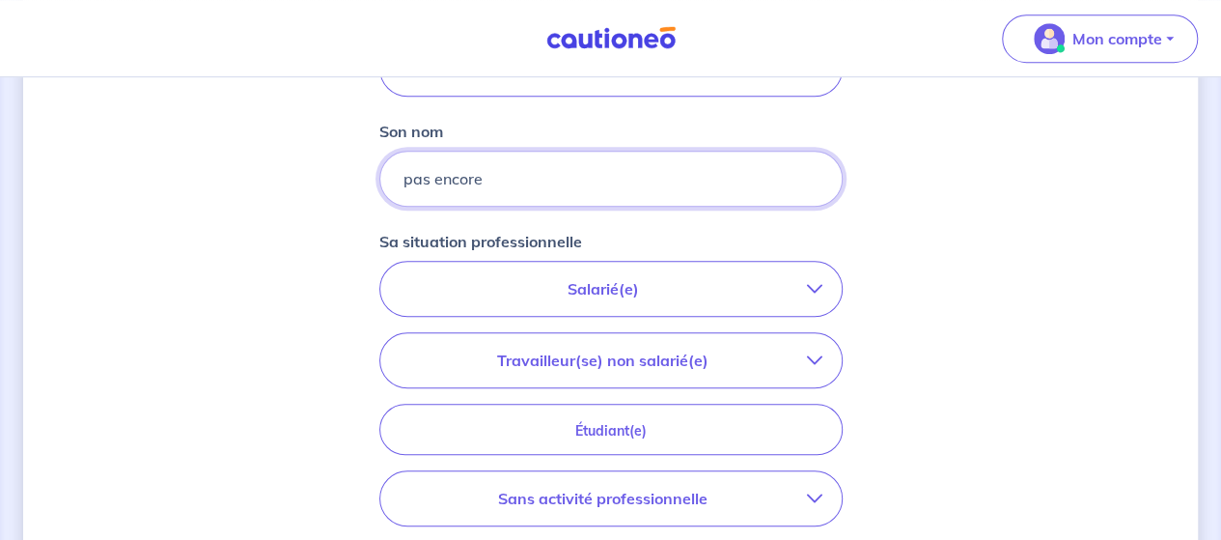
scroll to position [514, 0]
type input "pas encore"
click at [639, 291] on p "Salarié(e)" at bounding box center [603, 285] width 407 height 23
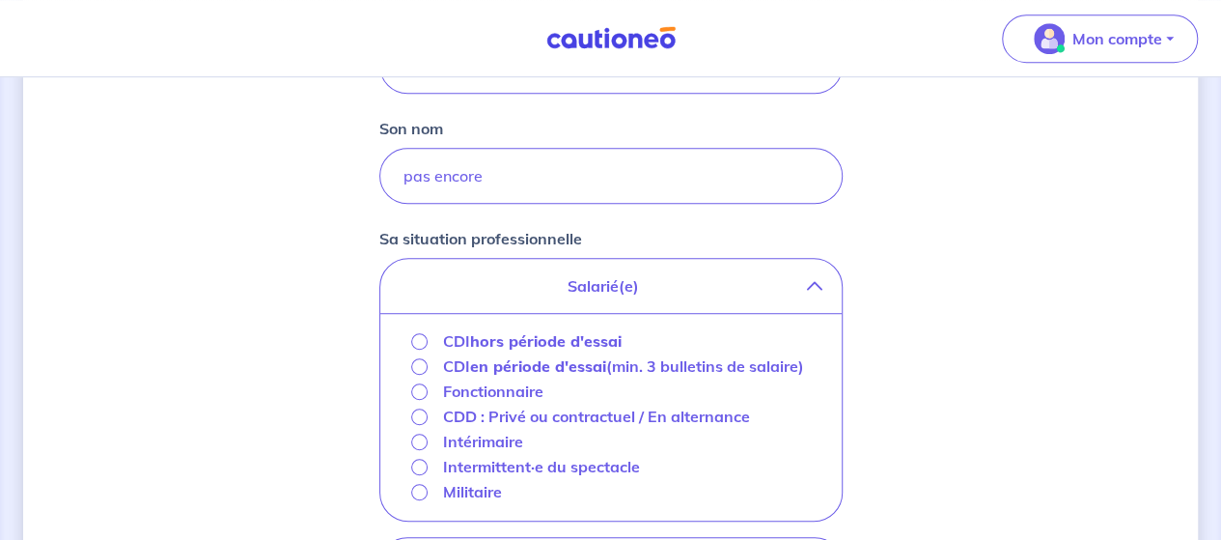
click at [578, 336] on strong "hors période d'essai" at bounding box center [546, 340] width 152 height 19
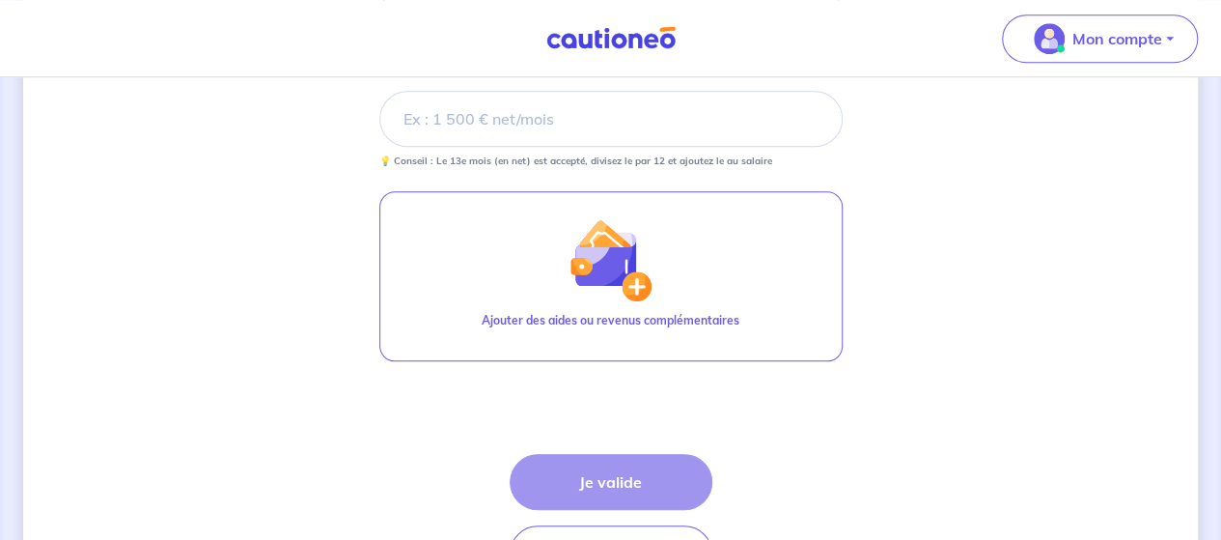
scroll to position [707, 0]
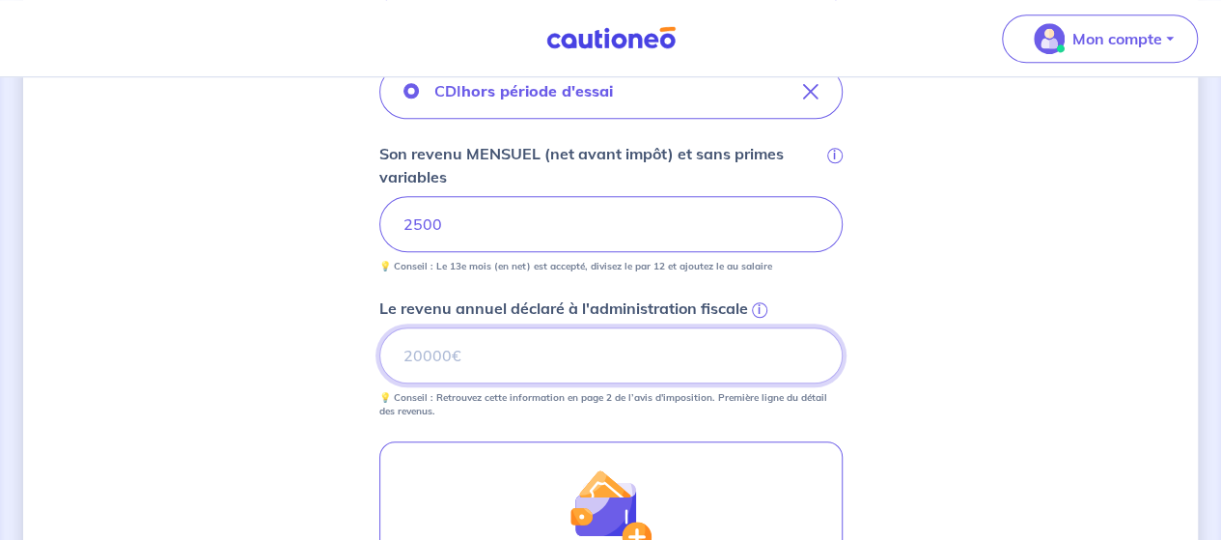
click at [601, 347] on input "Le revenu annuel déclaré à l'administration fiscale i" at bounding box center [610, 355] width 463 height 56
type input "1"
type input "25000"
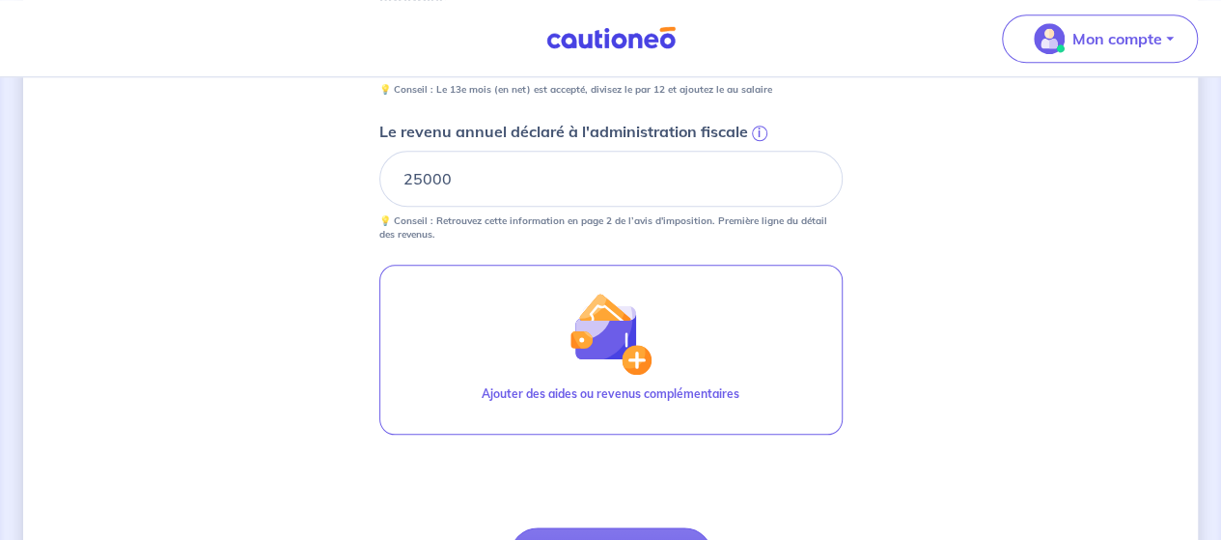
scroll to position [1087, 0]
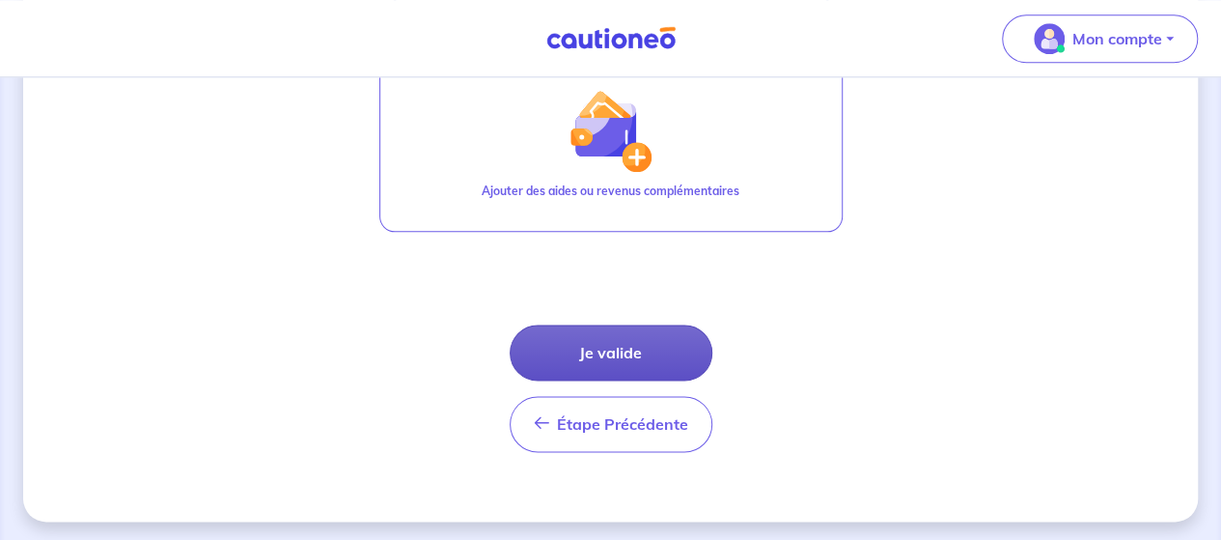
click at [608, 330] on button "Je valide" at bounding box center [611, 352] width 203 height 56
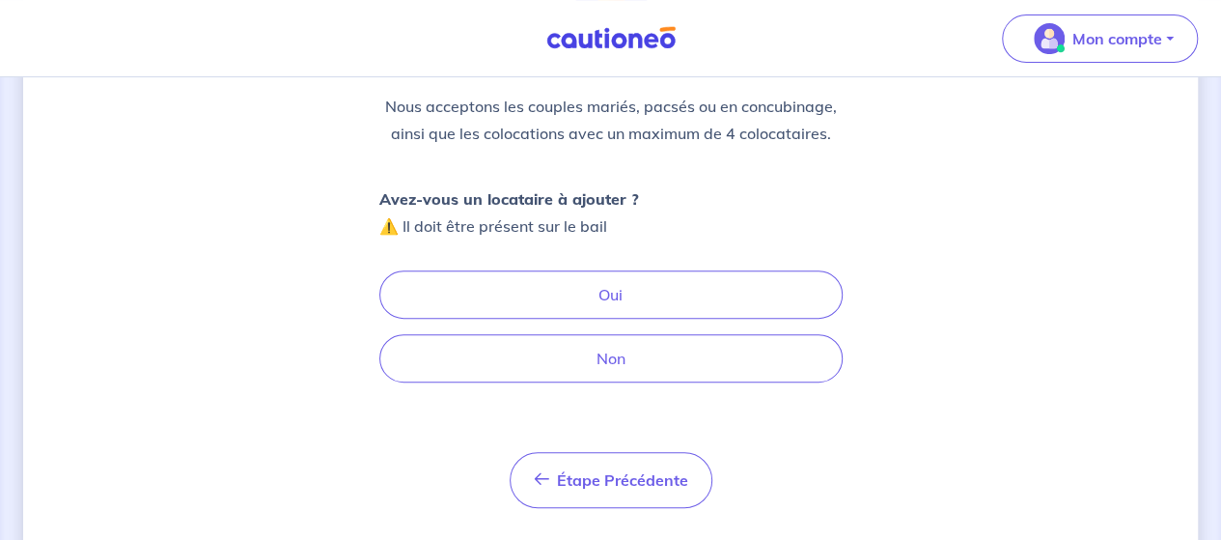
scroll to position [241, 0]
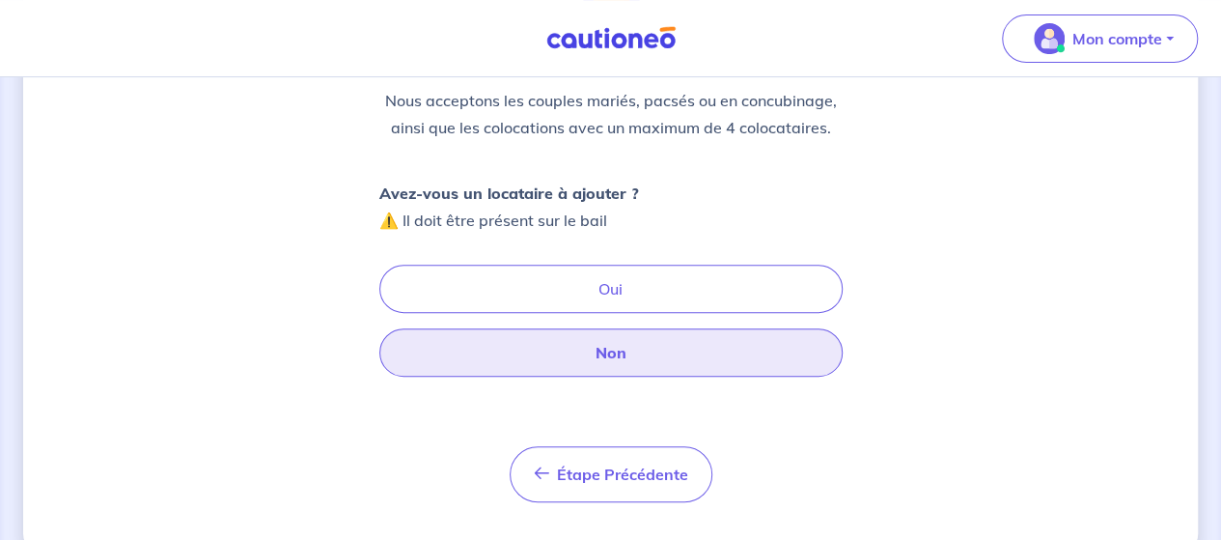
click at [615, 366] on button "Non" at bounding box center [610, 352] width 463 height 48
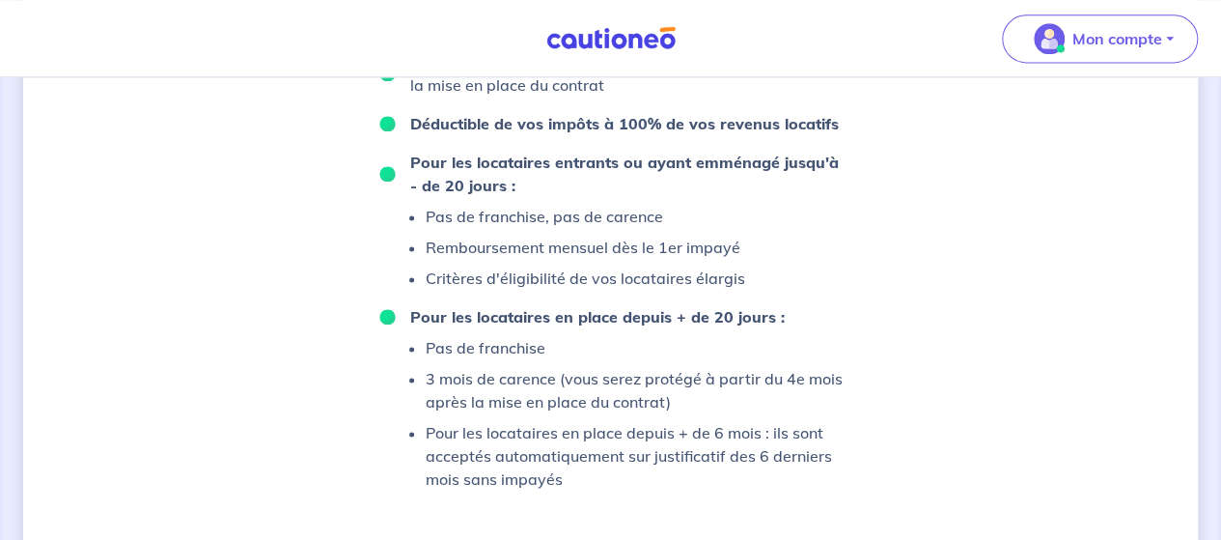
scroll to position [1351, 0]
